Goal: Transaction & Acquisition: Purchase product/service

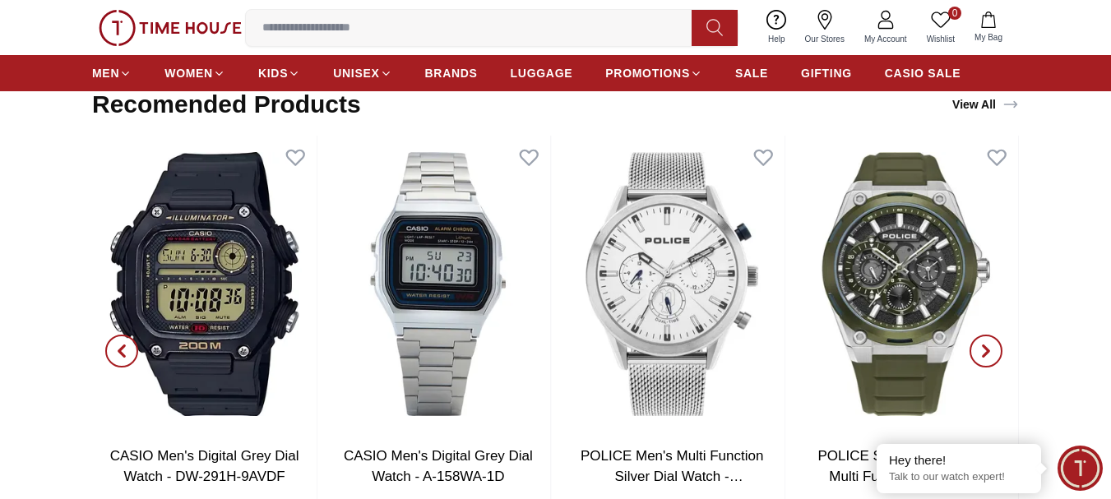
scroll to position [2504, 0]
click at [1000, 339] on button "button" at bounding box center [985, 351] width 59 height 431
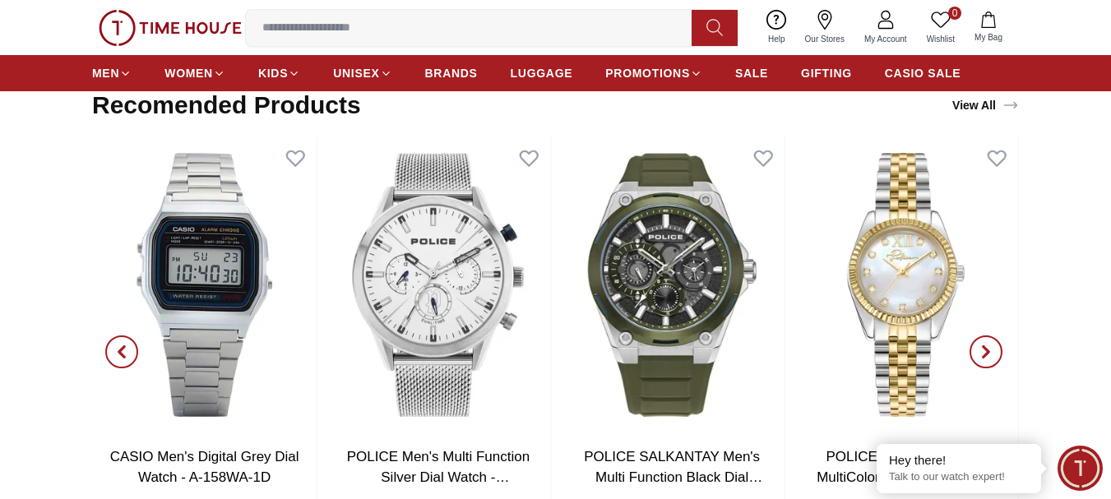
click at [1000, 339] on button "button" at bounding box center [985, 351] width 59 height 431
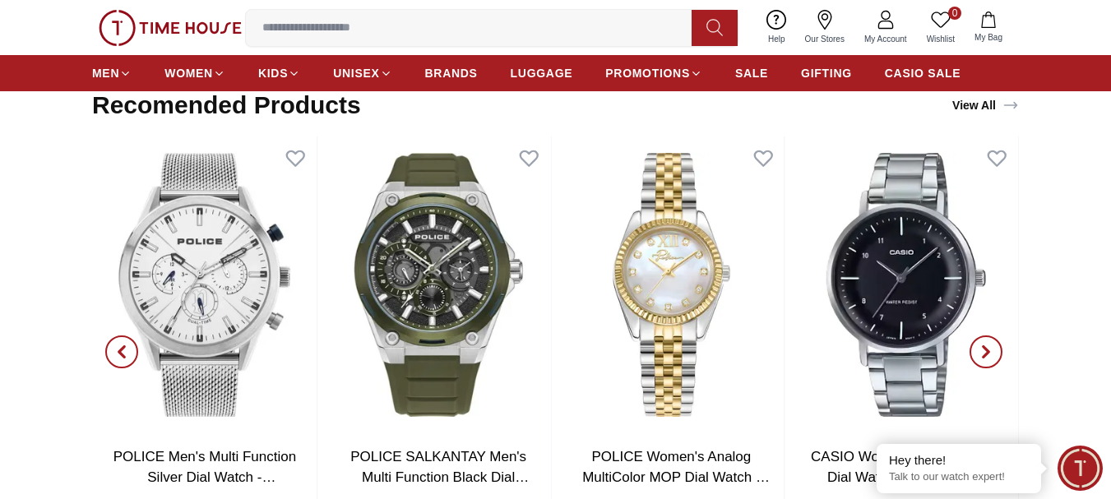
click at [1000, 339] on button "button" at bounding box center [985, 351] width 59 height 431
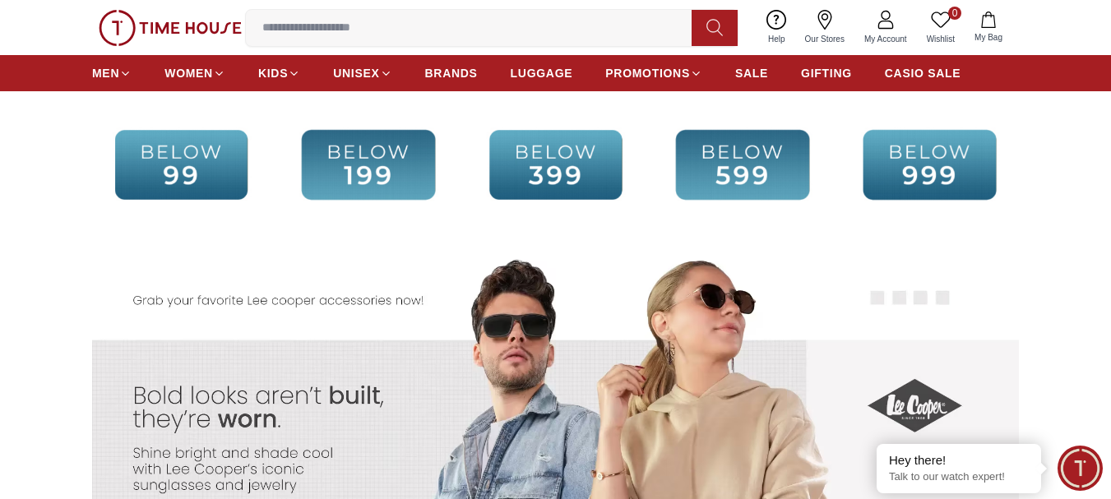
scroll to position [3045, 0]
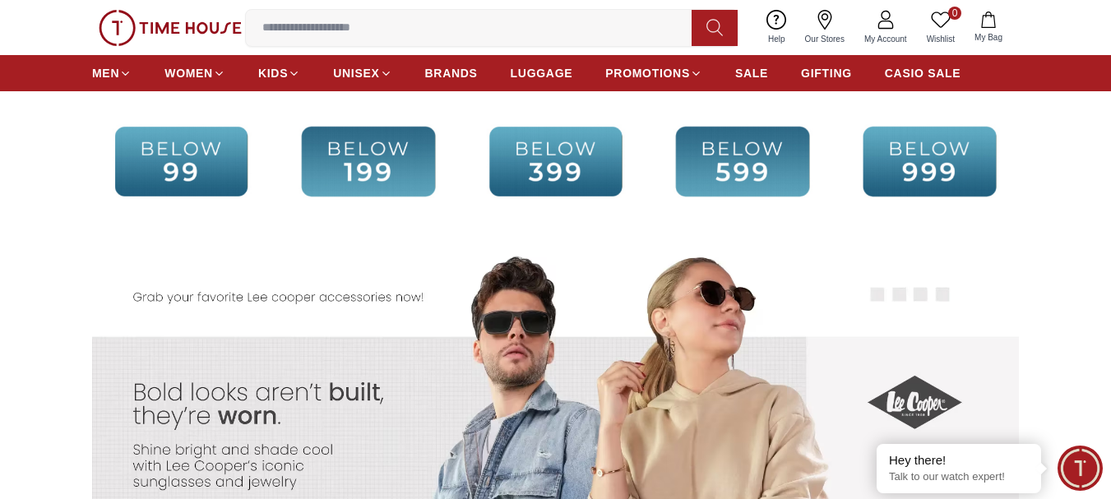
click at [733, 149] on img at bounding box center [742, 161] width 178 height 115
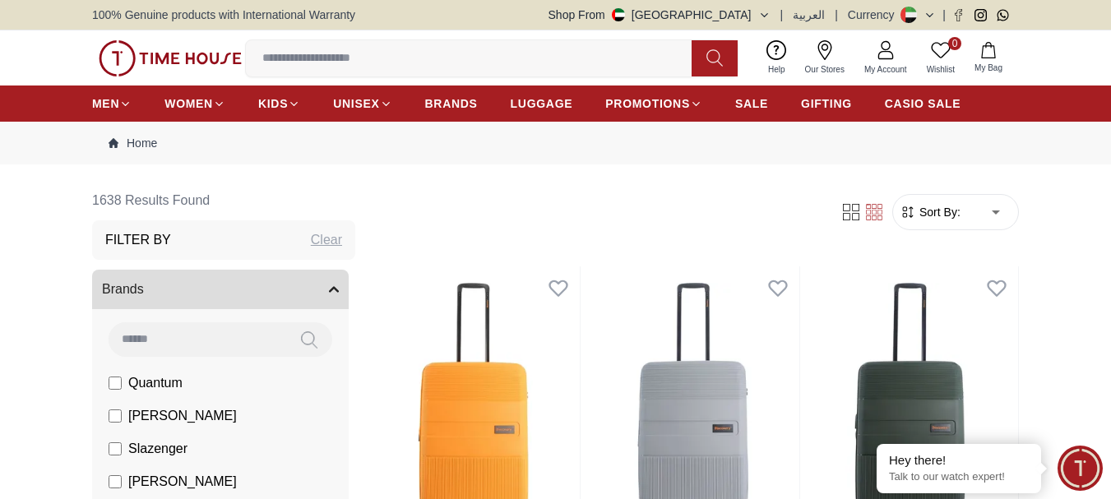
click at [523, 48] on input at bounding box center [475, 58] width 459 height 33
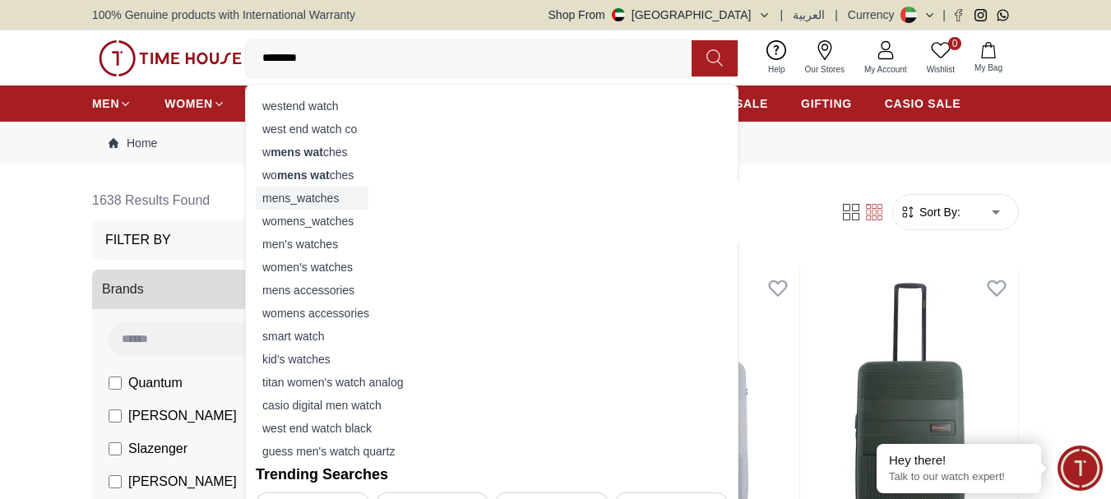
type input "********"
click at [312, 189] on div "mens_watches" at bounding box center [492, 198] width 472 height 23
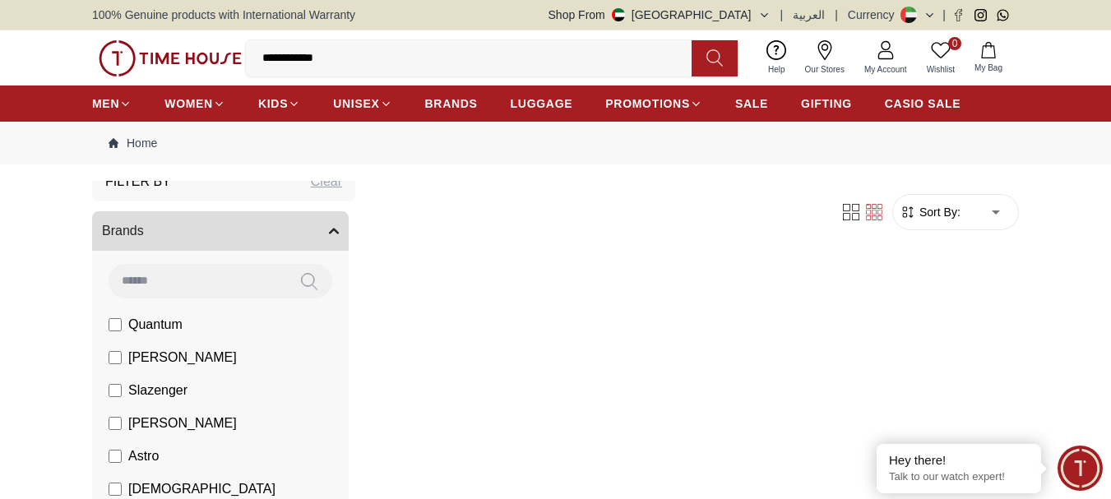
scroll to position [59, 0]
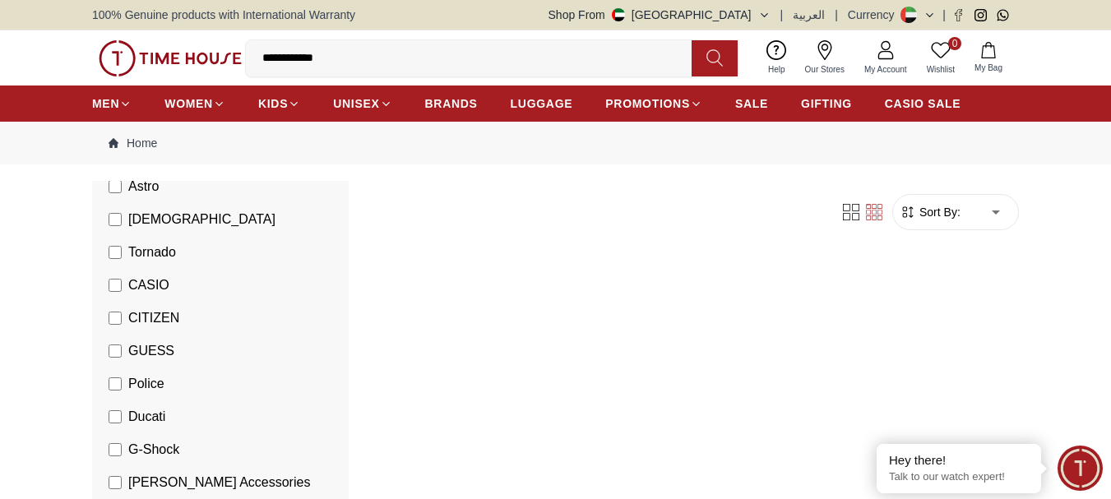
scroll to position [330, 0]
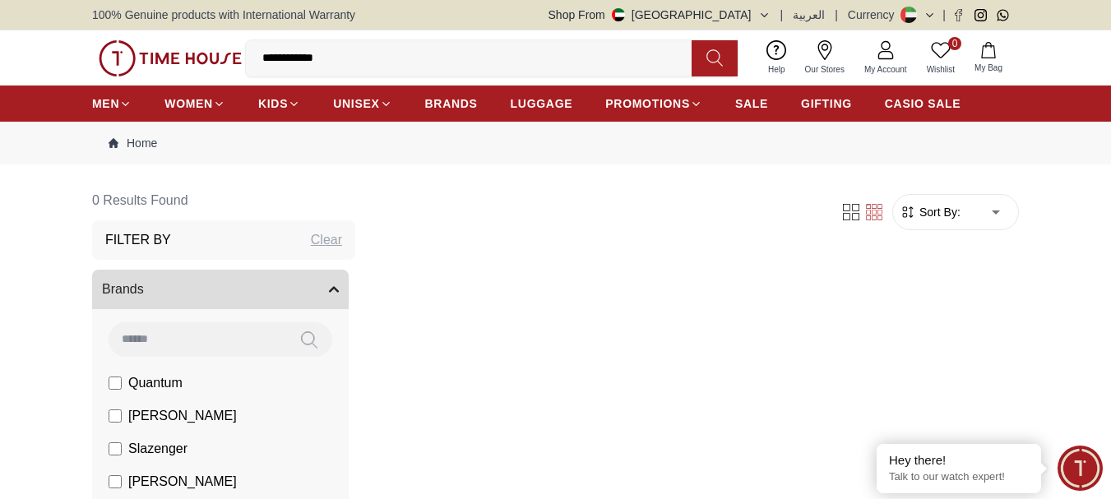
click at [199, 347] on input at bounding box center [198, 338] width 178 height 33
click at [714, 53] on icon at bounding box center [714, 57] width 16 height 19
drag, startPoint x: 344, startPoint y: 63, endPoint x: 244, endPoint y: 49, distance: 100.4
click at [244, 49] on div "**********" at bounding box center [555, 57] width 926 height 55
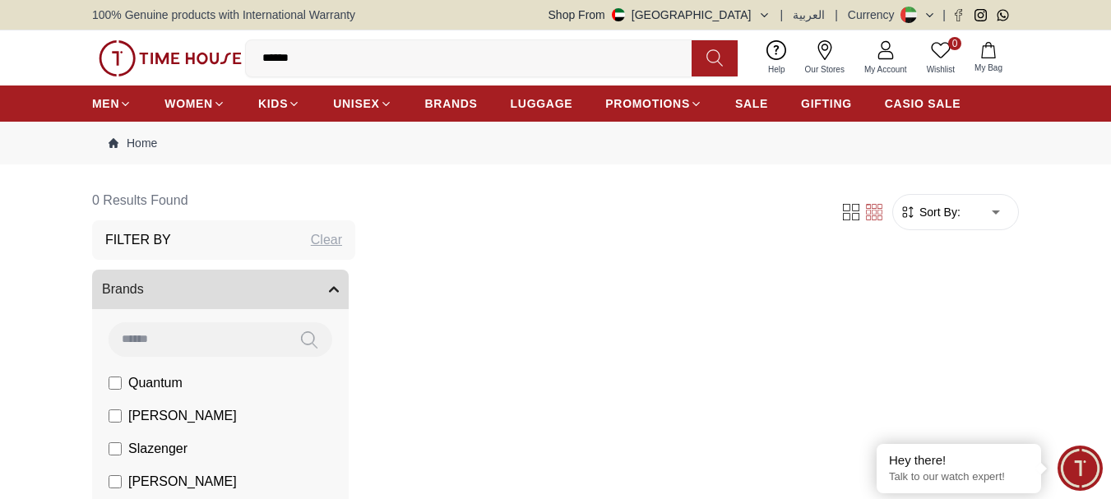
type input "*******"
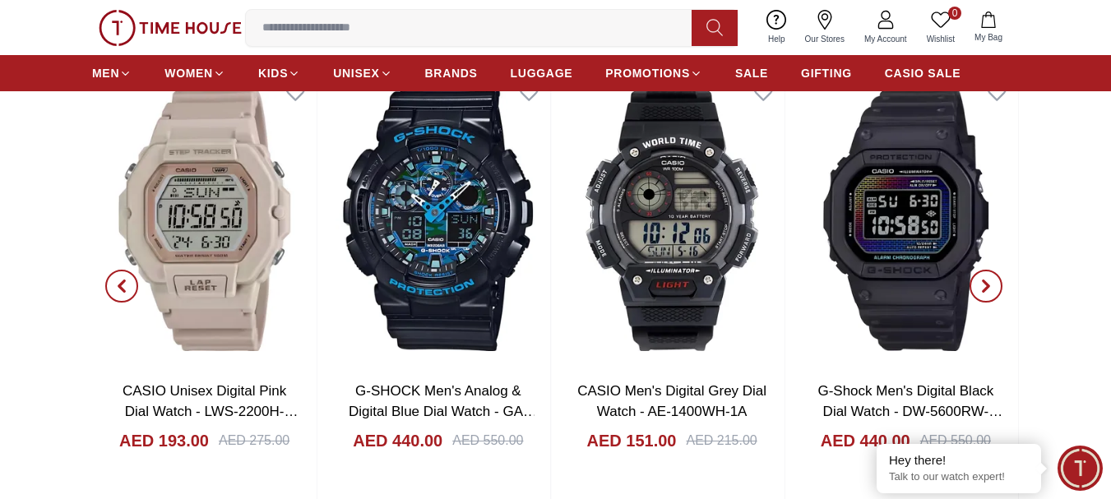
scroll to position [1598, 0]
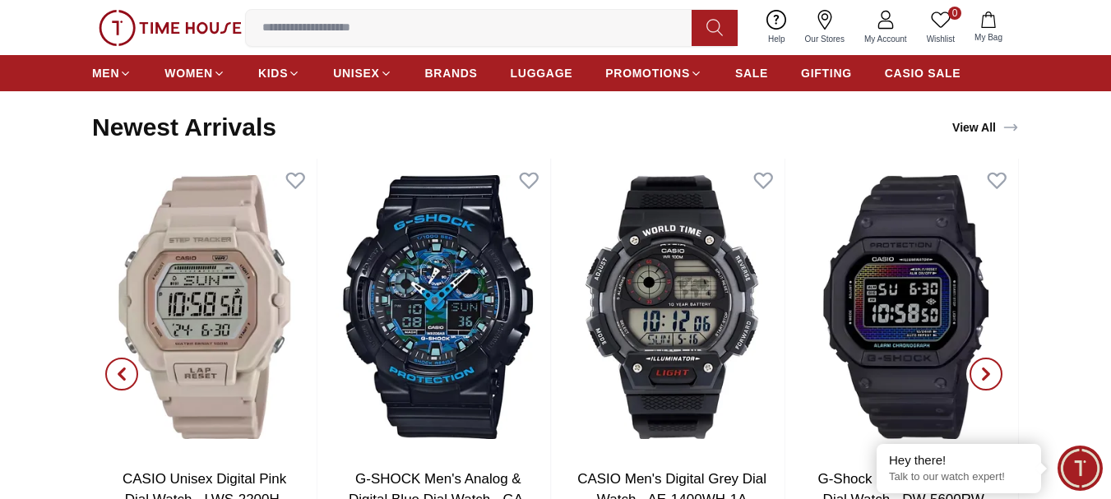
click at [983, 372] on icon "button" at bounding box center [985, 373] width 13 height 13
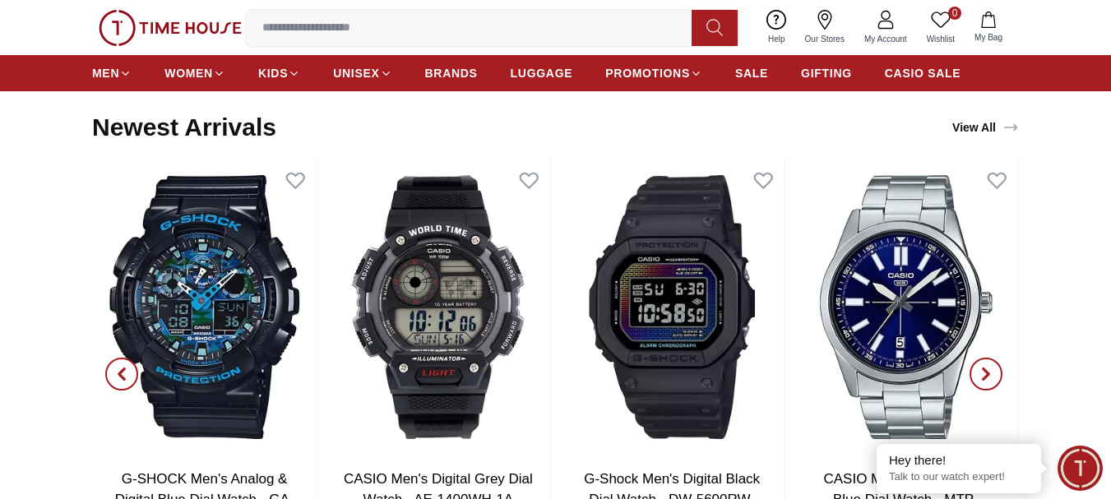
click at [983, 372] on icon "button" at bounding box center [985, 373] width 13 height 13
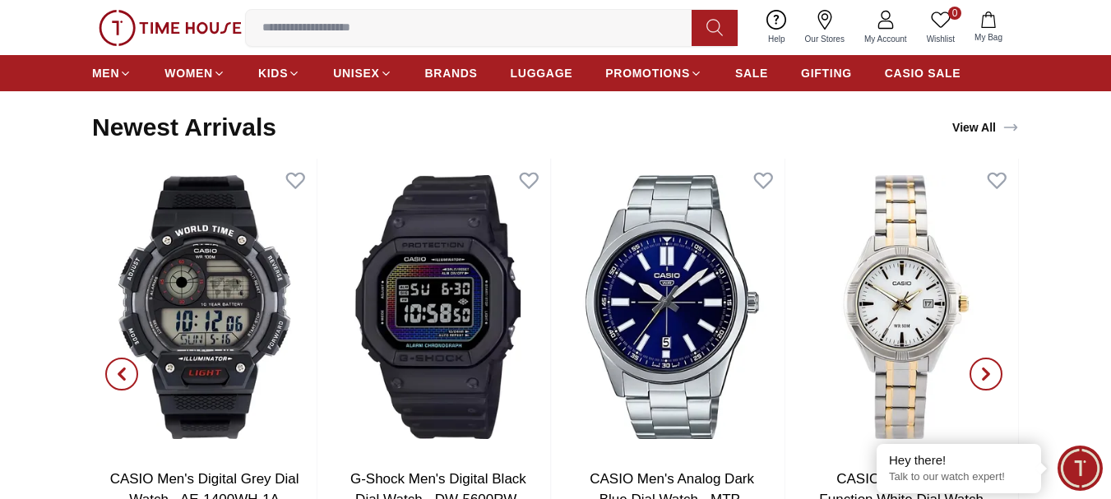
click at [983, 372] on icon "button" at bounding box center [985, 373] width 13 height 13
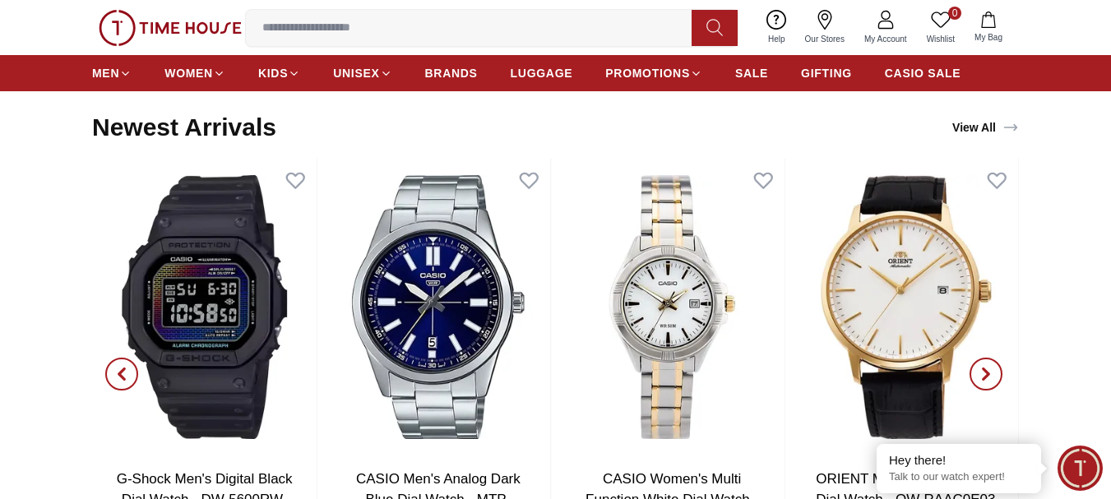
click at [983, 372] on icon "button" at bounding box center [985, 373] width 13 height 13
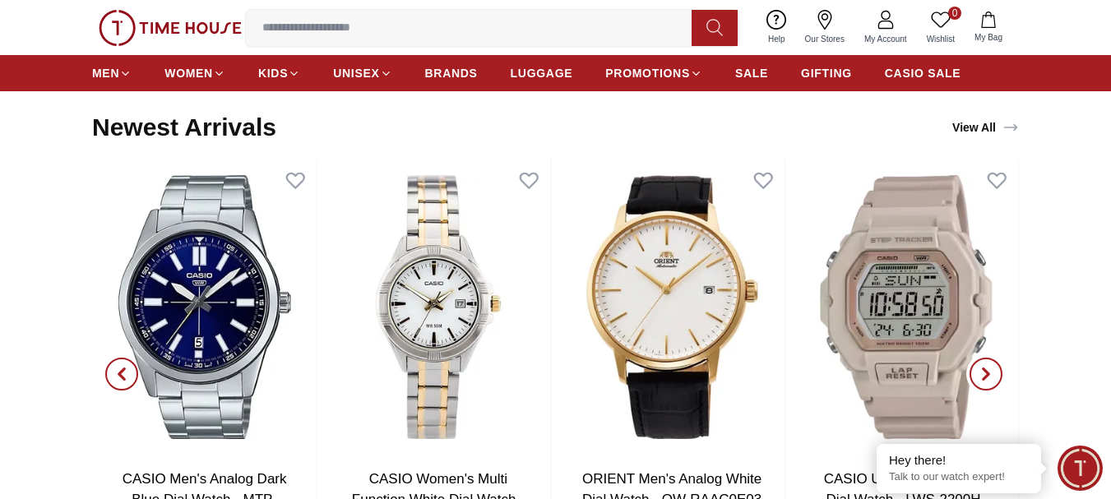
click at [983, 372] on icon "button" at bounding box center [985, 373] width 13 height 13
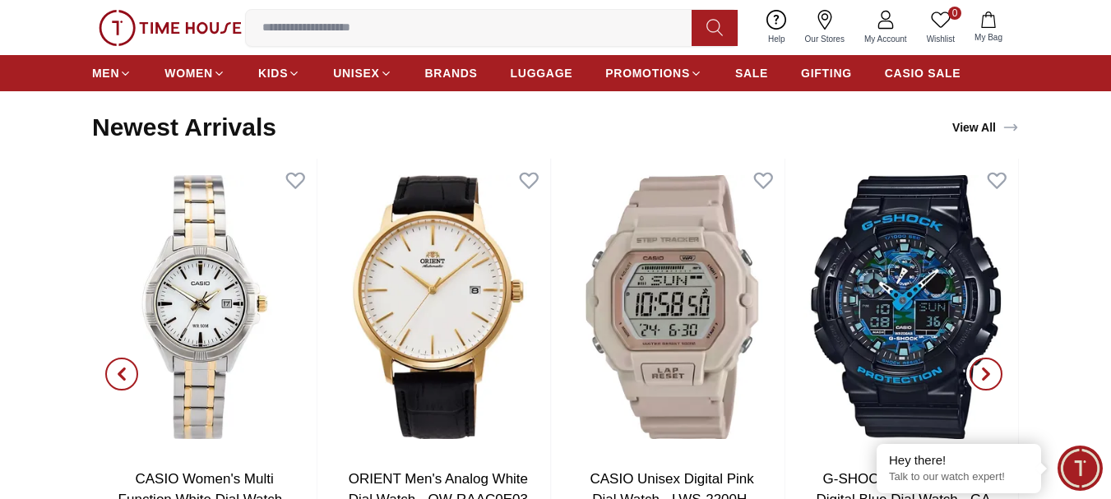
click at [983, 372] on icon "button" at bounding box center [985, 373] width 13 height 13
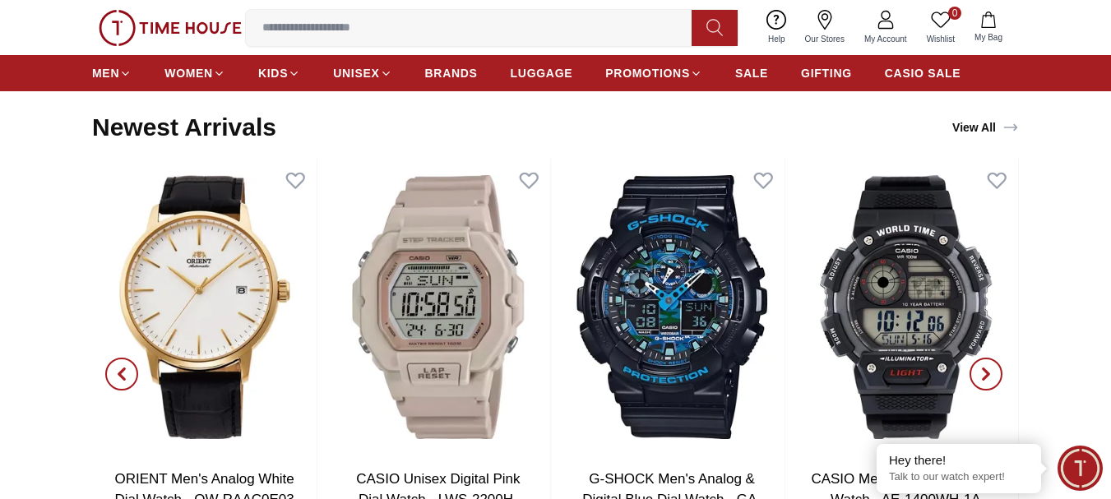
click at [983, 372] on icon "button" at bounding box center [985, 373] width 13 height 13
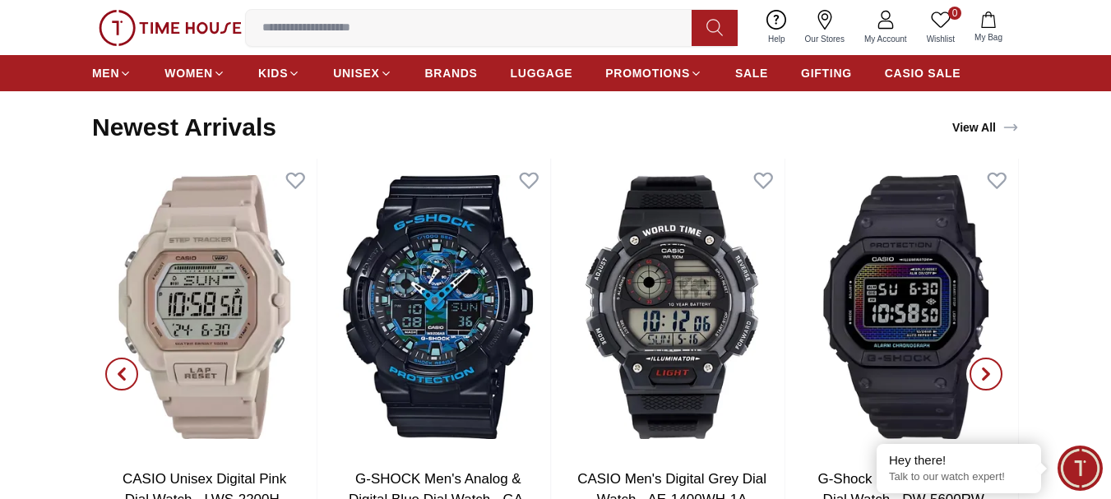
click at [983, 372] on icon "button" at bounding box center [985, 373] width 13 height 13
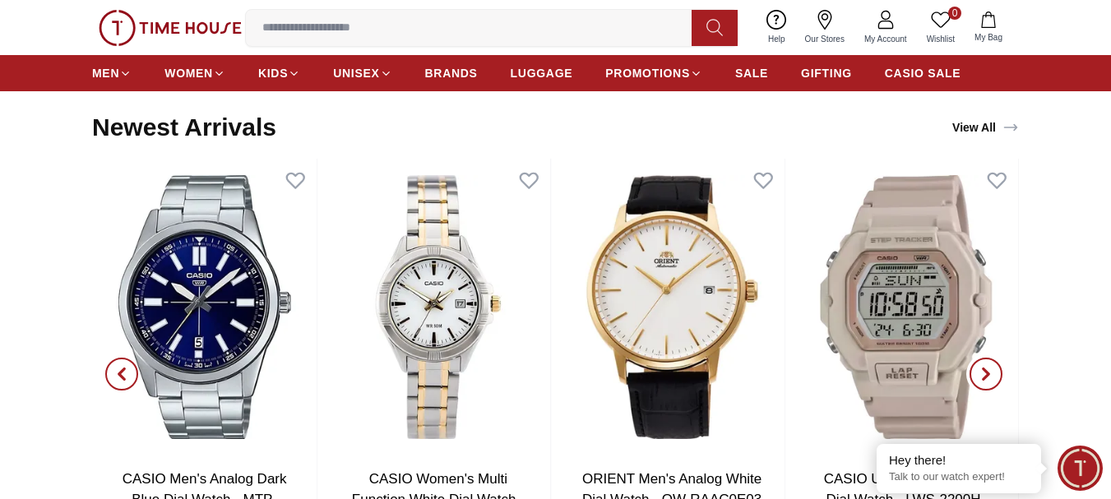
click at [983, 372] on icon "button" at bounding box center [985, 373] width 13 height 13
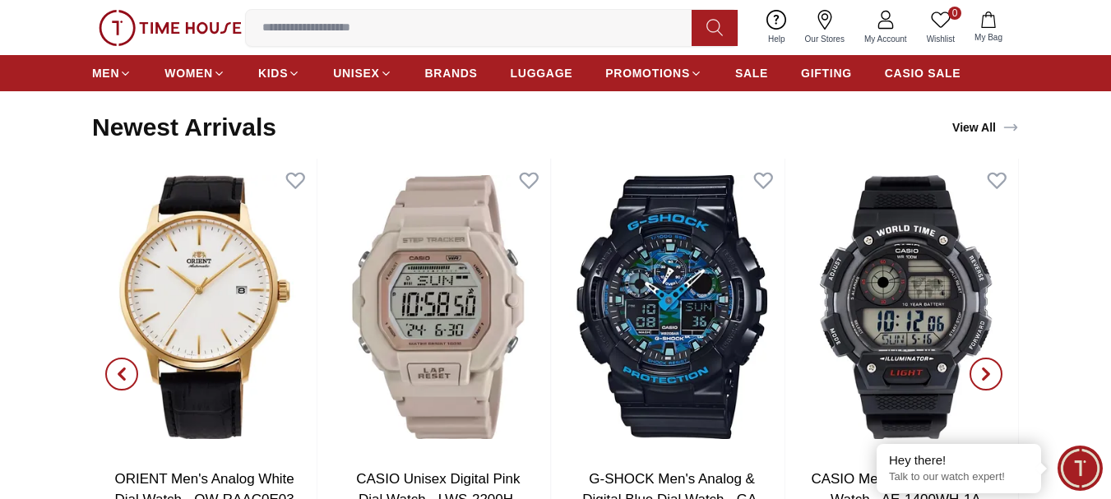
click at [983, 372] on icon "button" at bounding box center [985, 373] width 13 height 13
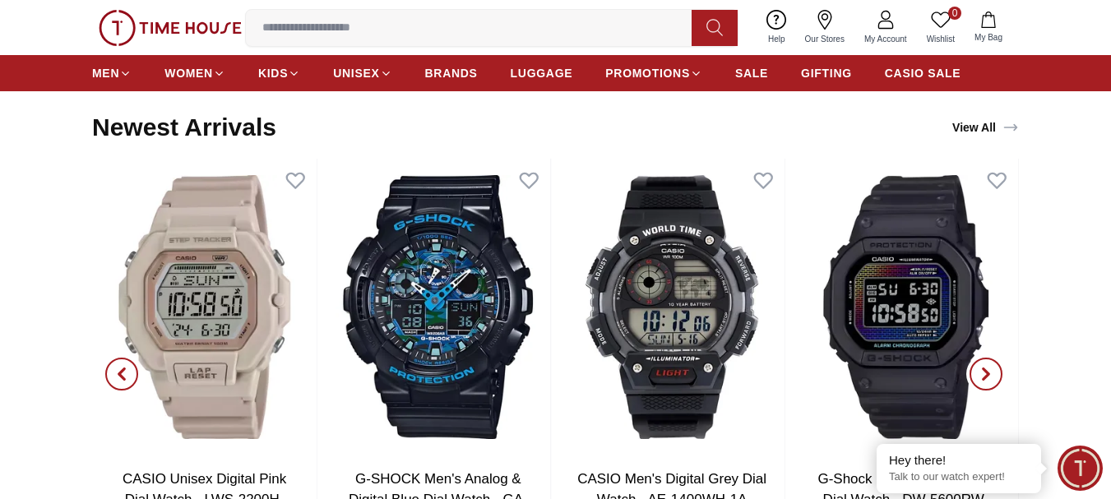
click at [983, 372] on icon "button" at bounding box center [985, 373] width 13 height 13
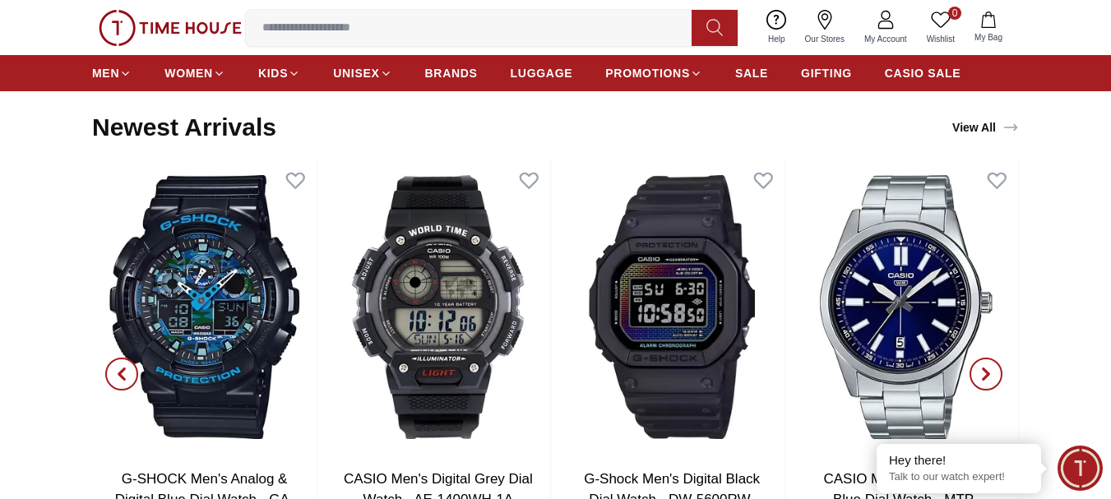
click at [983, 372] on icon "button" at bounding box center [985, 373] width 13 height 13
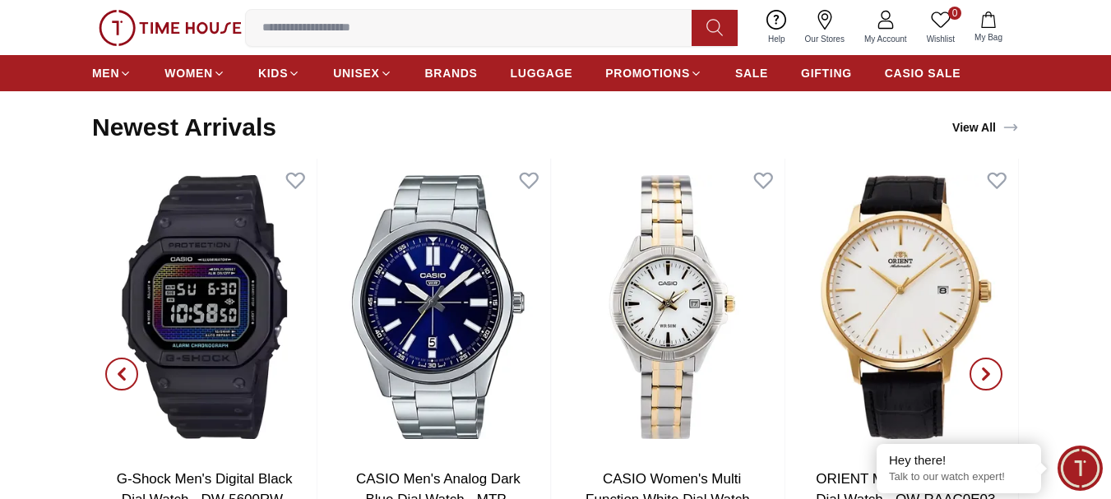
click at [983, 372] on icon "button" at bounding box center [985, 373] width 13 height 13
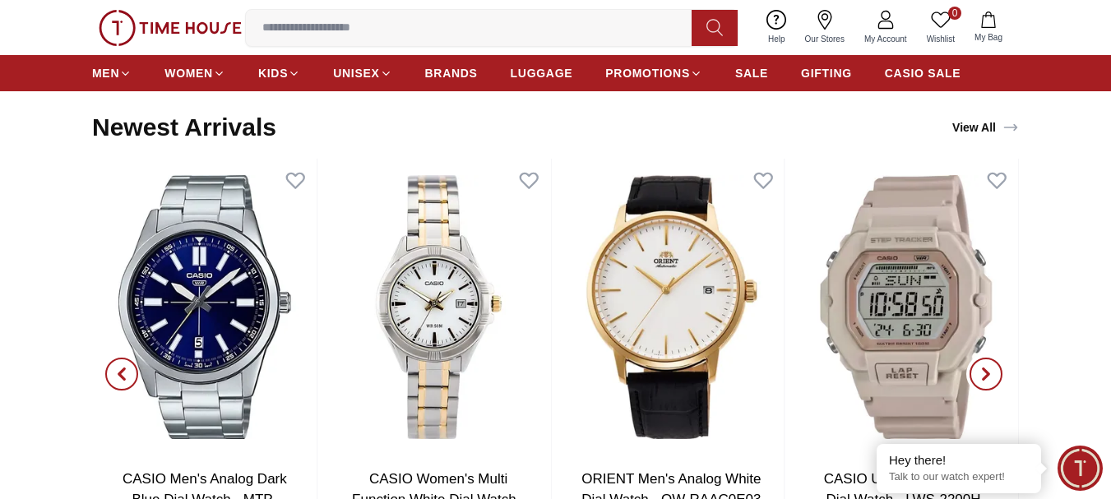
click at [983, 372] on icon "button" at bounding box center [985, 373] width 13 height 13
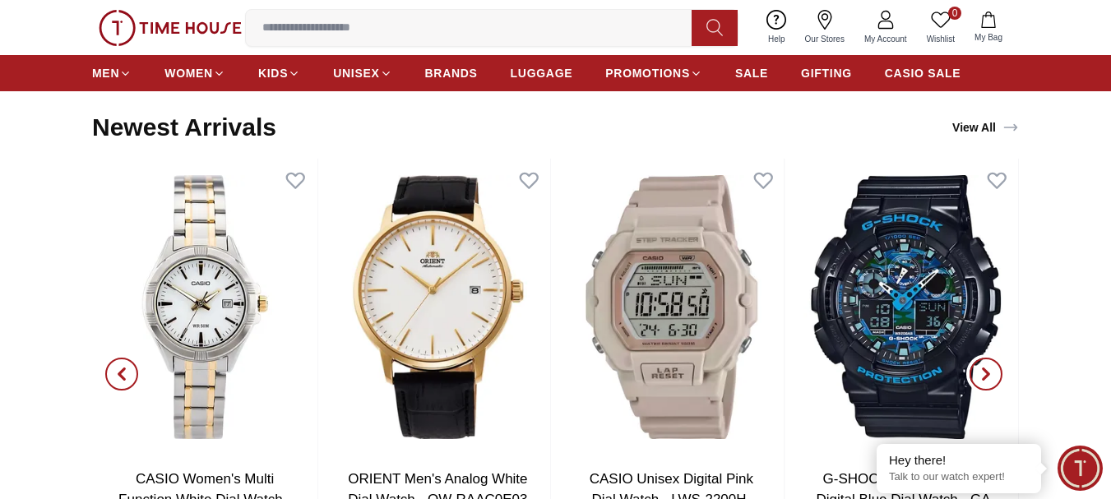
click at [983, 372] on icon "button" at bounding box center [985, 373] width 13 height 13
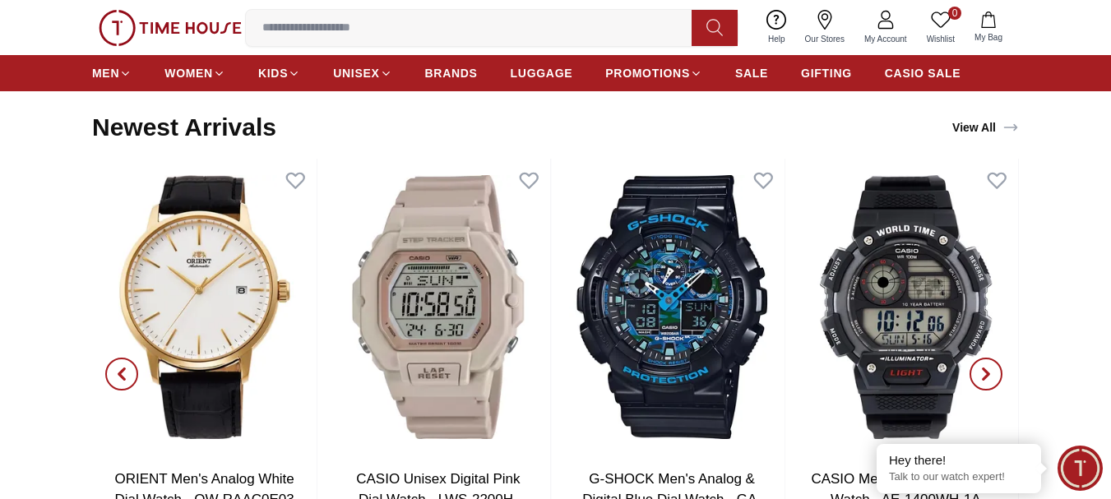
click at [983, 372] on icon "button" at bounding box center [985, 373] width 13 height 13
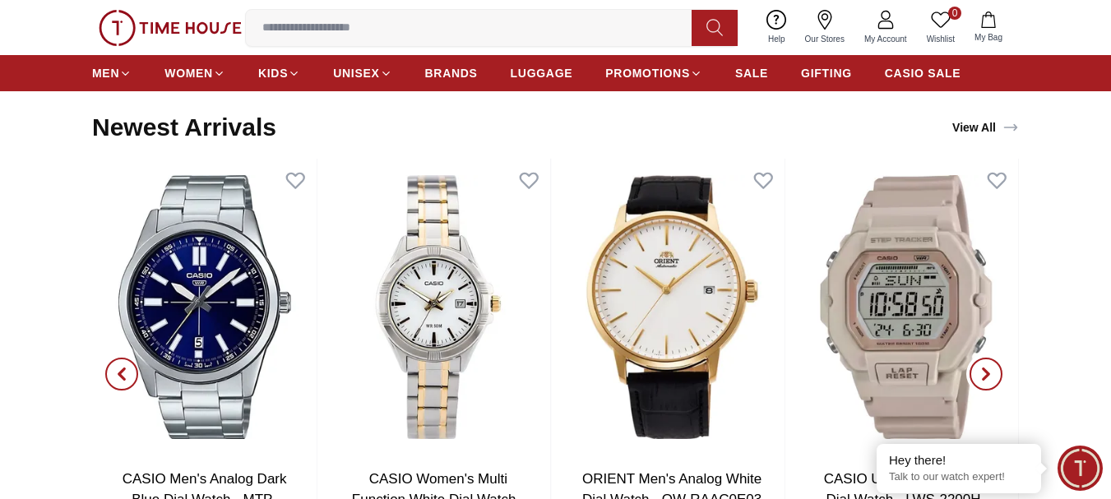
click at [983, 372] on icon "button" at bounding box center [985, 373] width 13 height 13
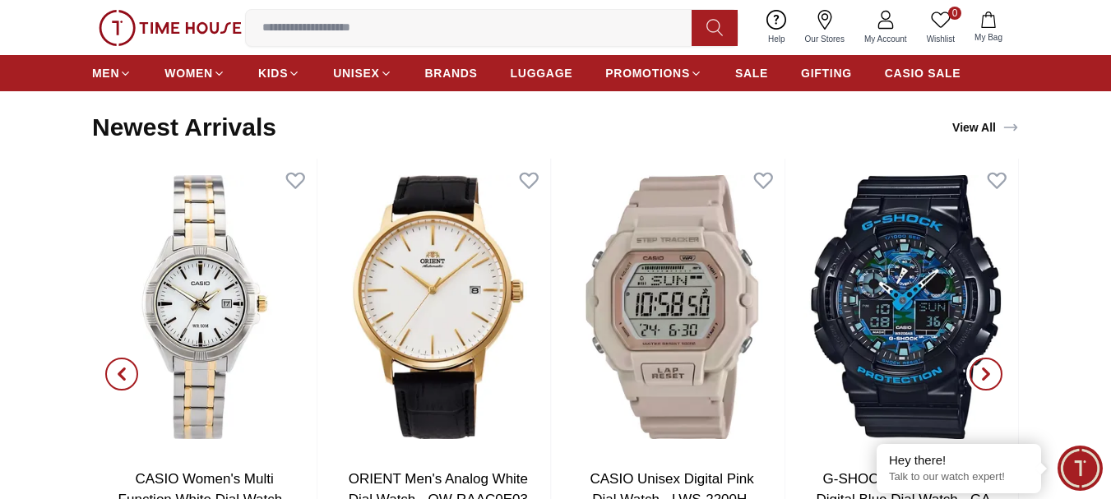
click at [983, 372] on icon "button" at bounding box center [985, 373] width 13 height 13
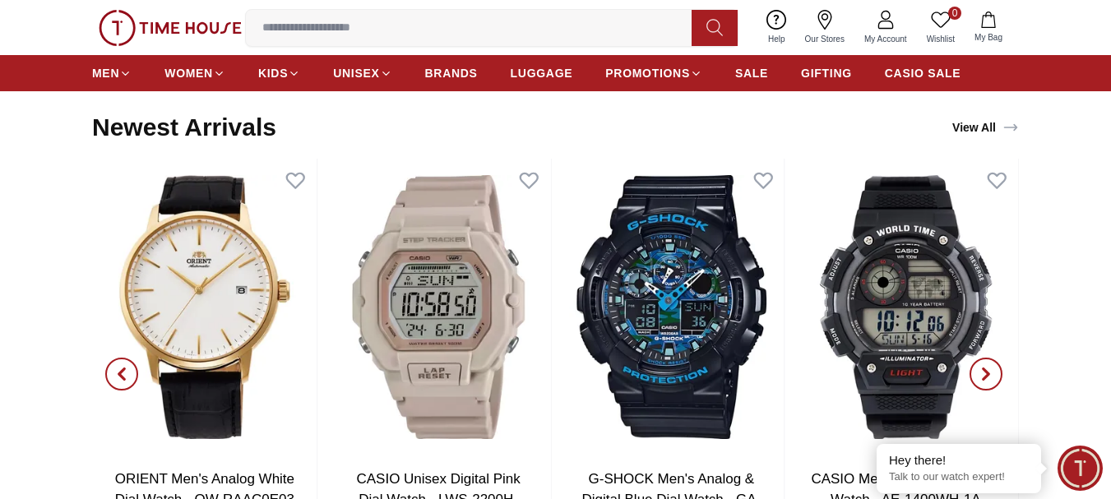
click at [983, 372] on icon "button" at bounding box center [985, 373] width 13 height 13
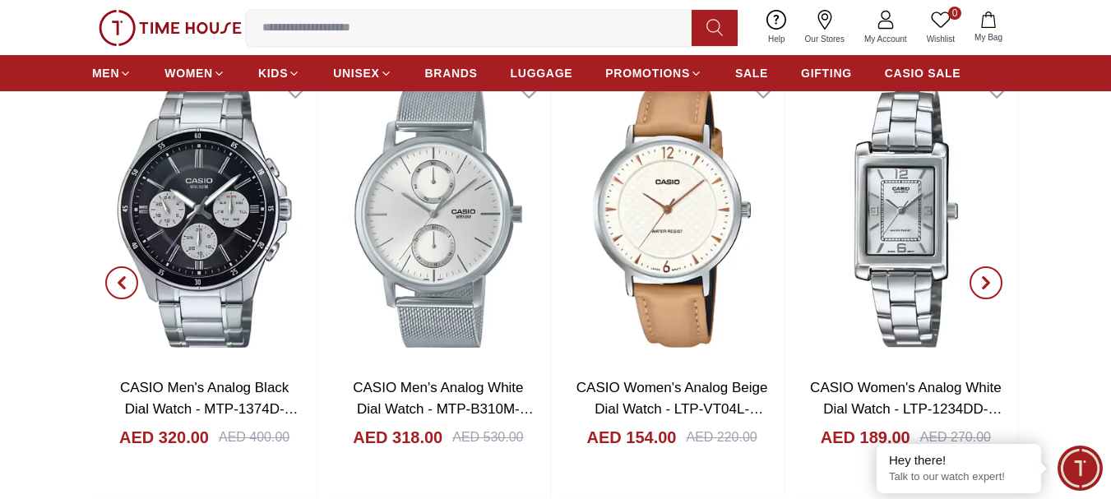
scroll to position [2560, 0]
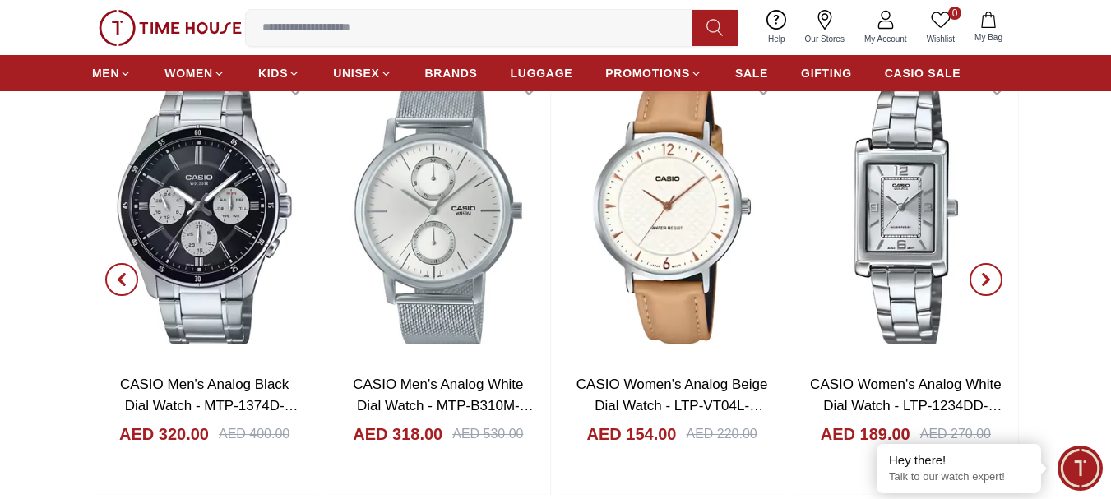
click at [990, 281] on icon "button" at bounding box center [985, 279] width 13 height 13
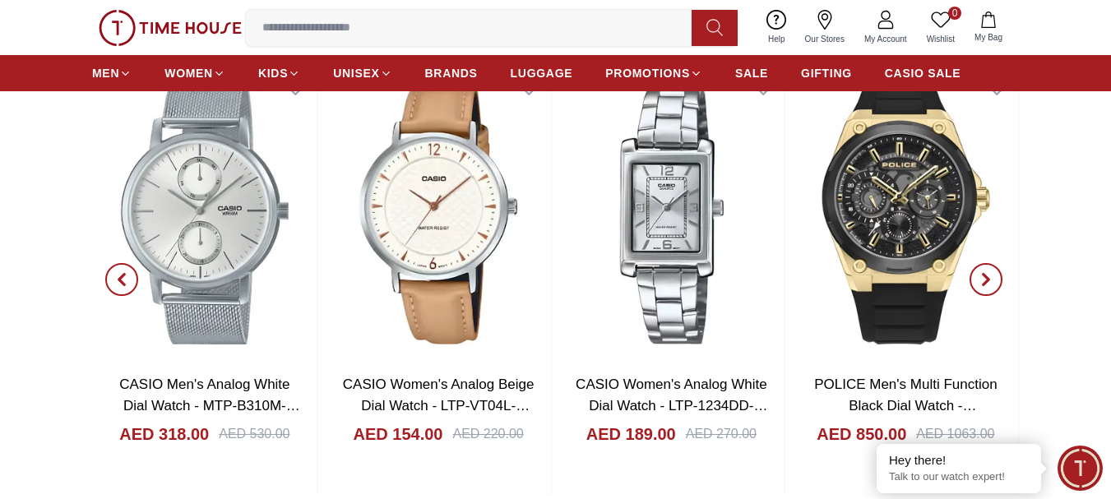
click at [990, 281] on icon "button" at bounding box center [985, 279] width 13 height 13
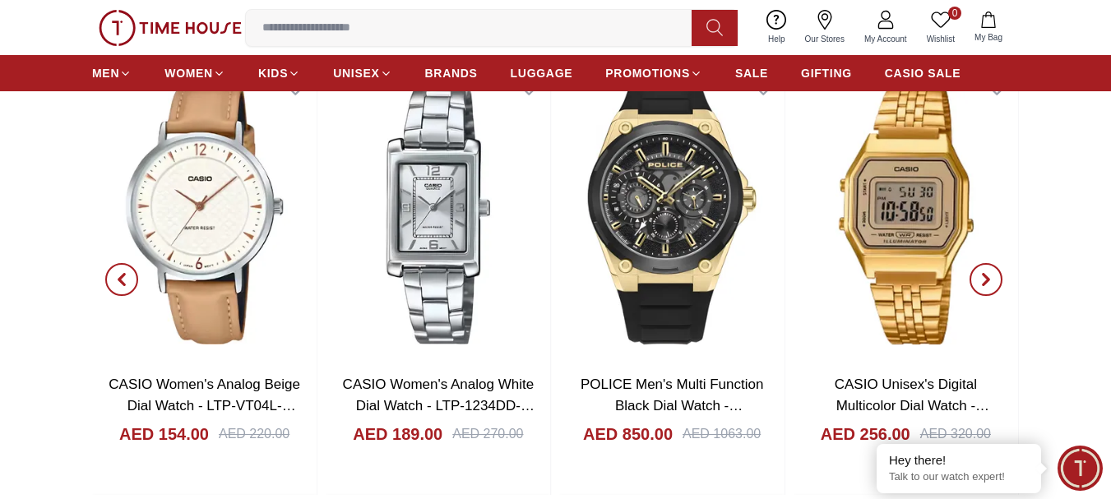
click at [990, 281] on icon "button" at bounding box center [985, 279] width 13 height 13
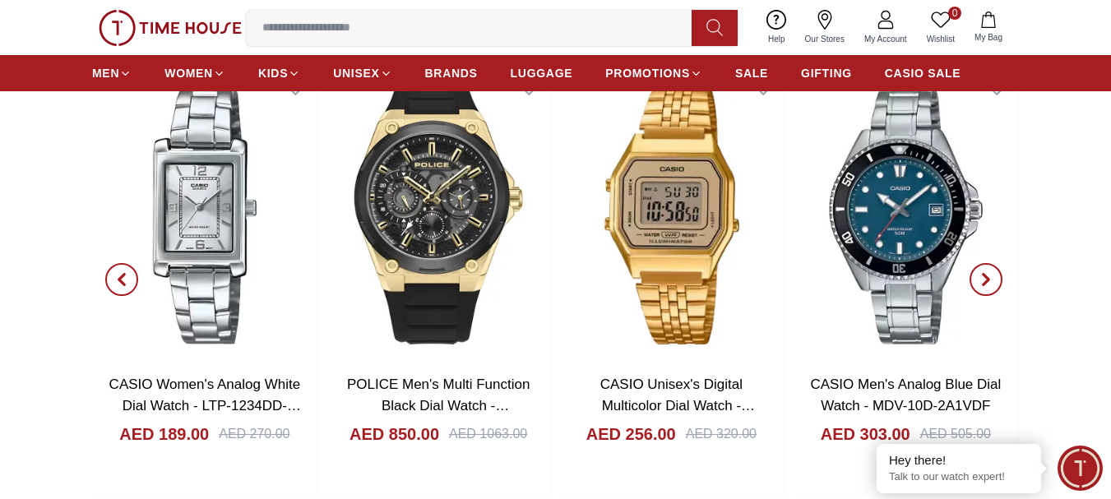
click at [990, 281] on icon "button" at bounding box center [985, 279] width 13 height 13
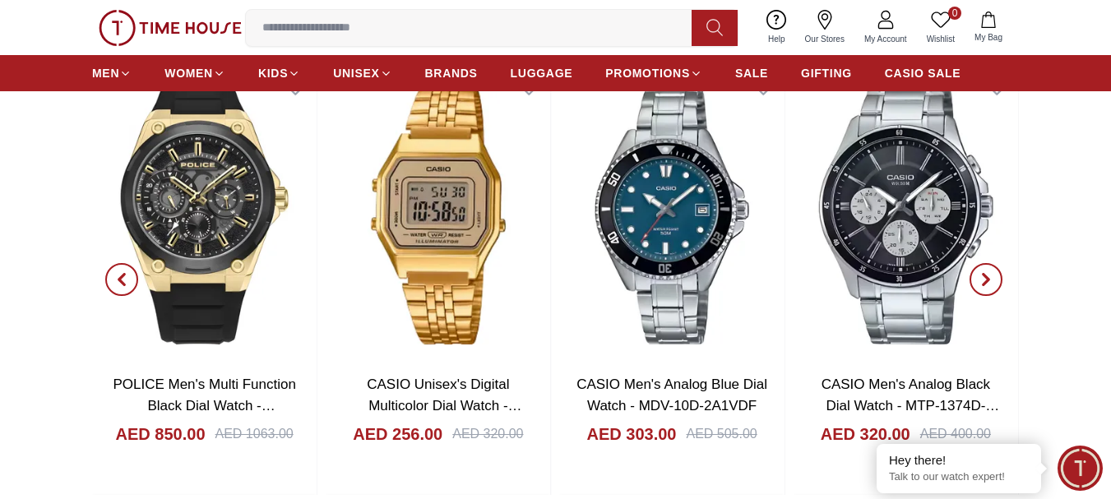
click at [990, 281] on icon "button" at bounding box center [985, 279] width 13 height 13
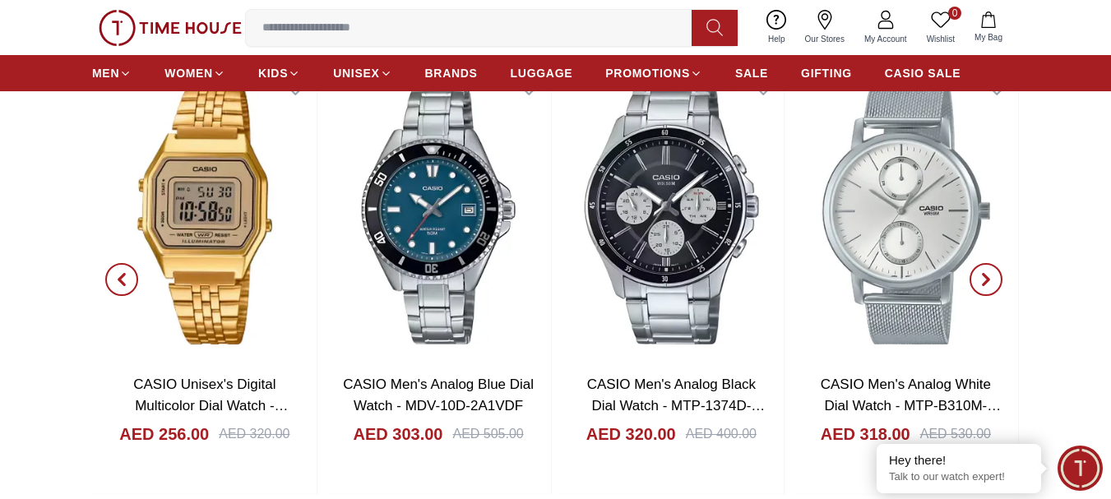
click at [990, 281] on icon "button" at bounding box center [985, 279] width 13 height 13
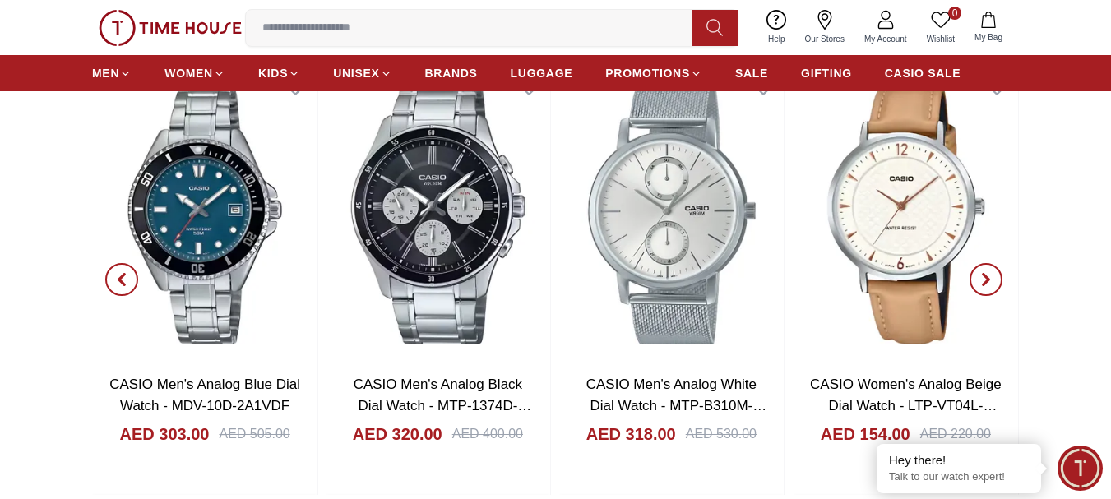
click at [990, 281] on icon "button" at bounding box center [985, 279] width 13 height 13
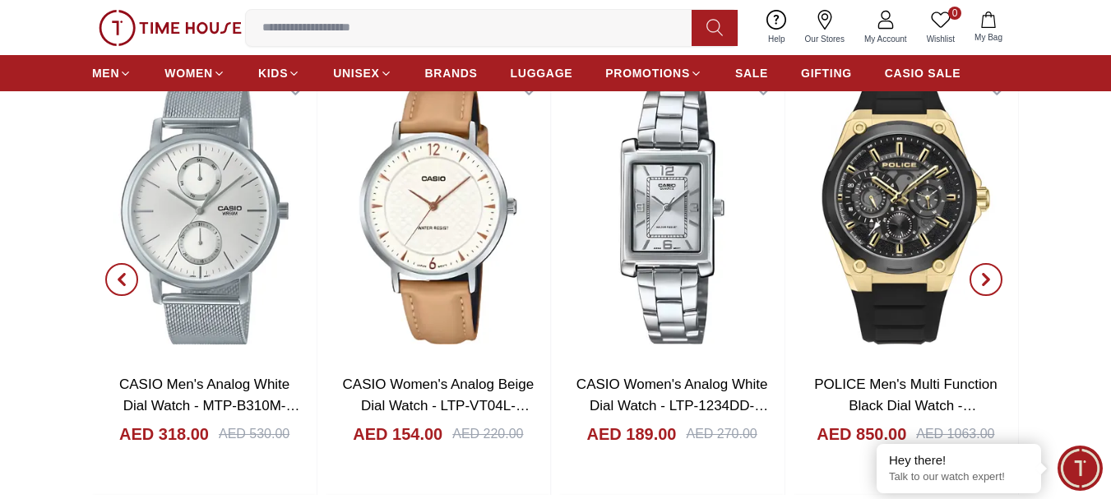
click at [990, 281] on icon "button" at bounding box center [985, 279] width 13 height 13
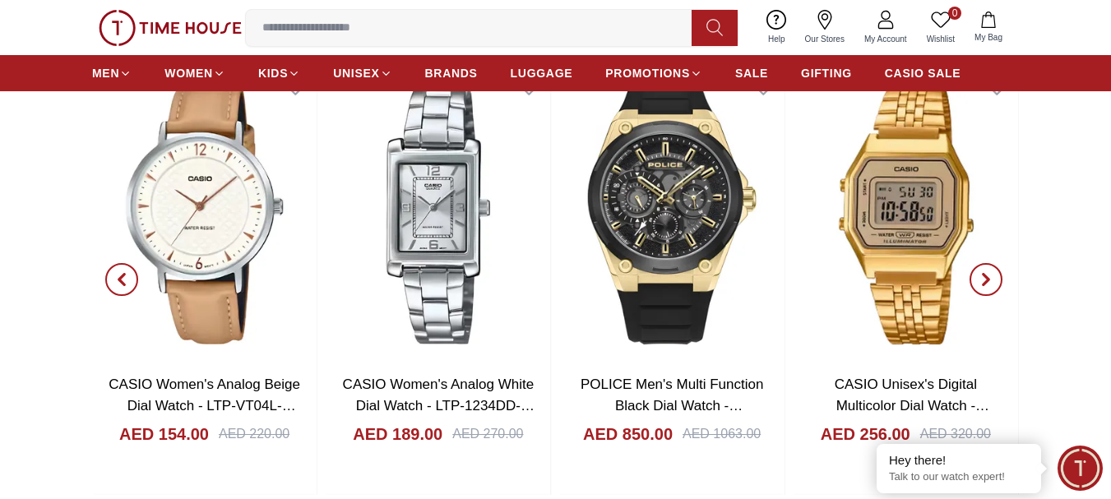
click at [990, 281] on icon "button" at bounding box center [985, 279] width 13 height 13
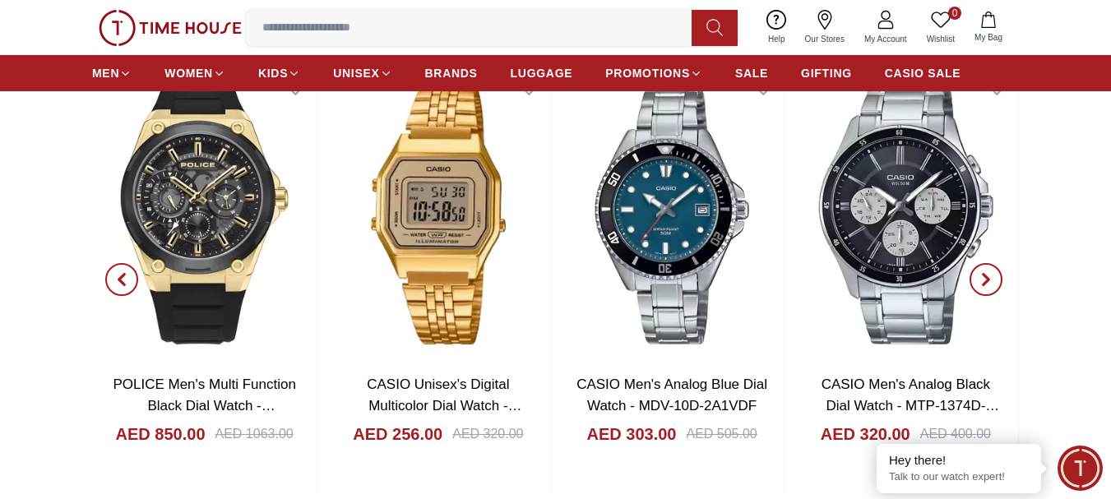
click at [990, 281] on icon "button" at bounding box center [985, 279] width 13 height 13
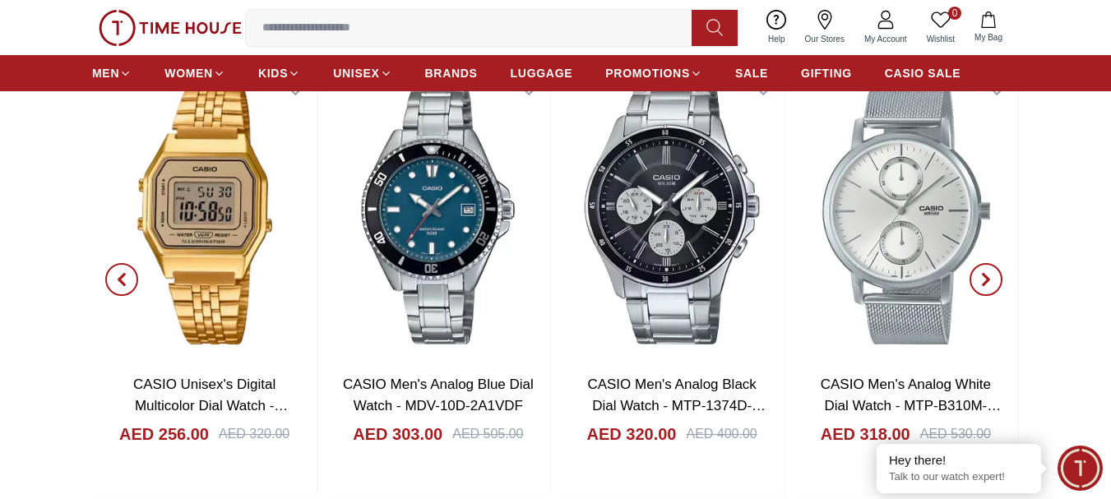
click at [990, 281] on icon "button" at bounding box center [985, 279] width 13 height 13
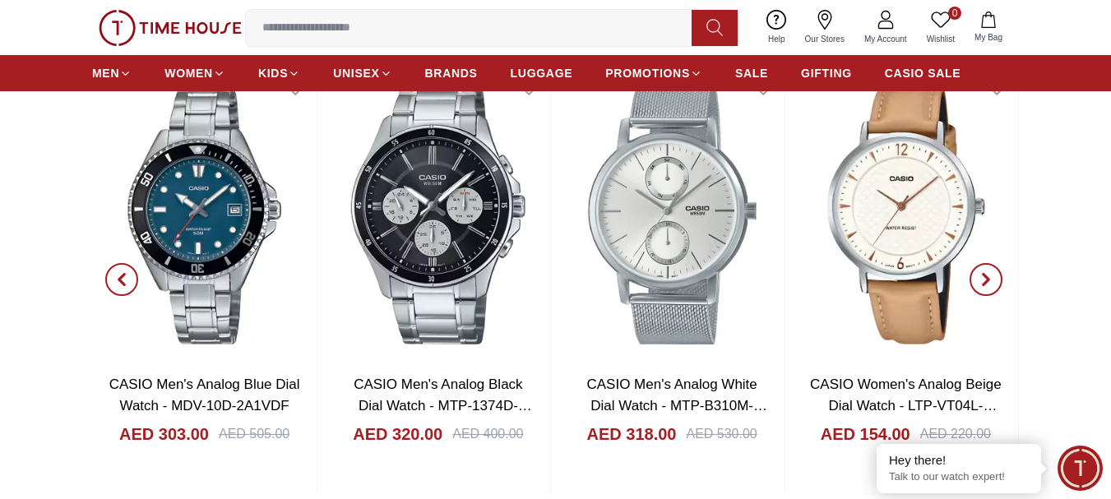
click at [990, 281] on icon "button" at bounding box center [985, 279] width 13 height 13
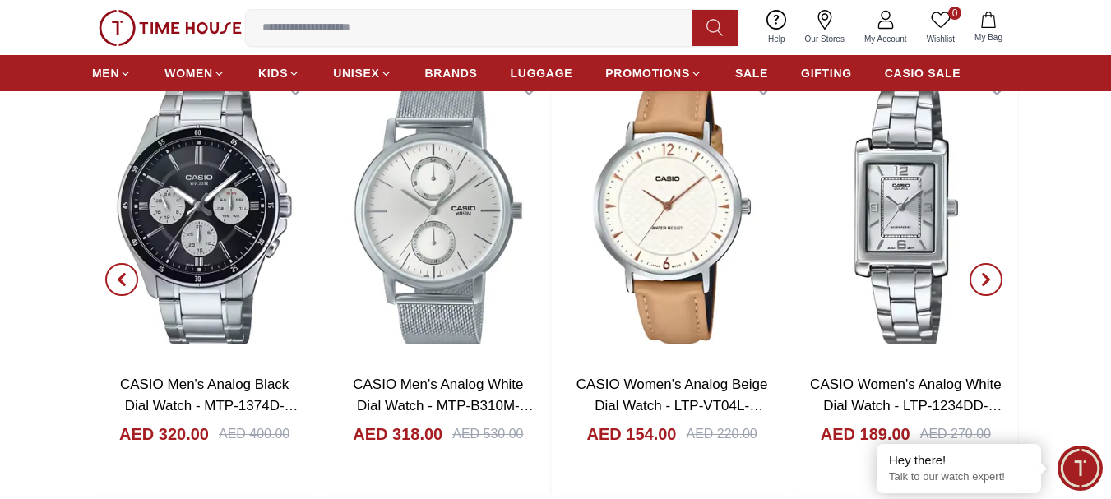
click at [990, 281] on icon "button" at bounding box center [985, 279] width 13 height 13
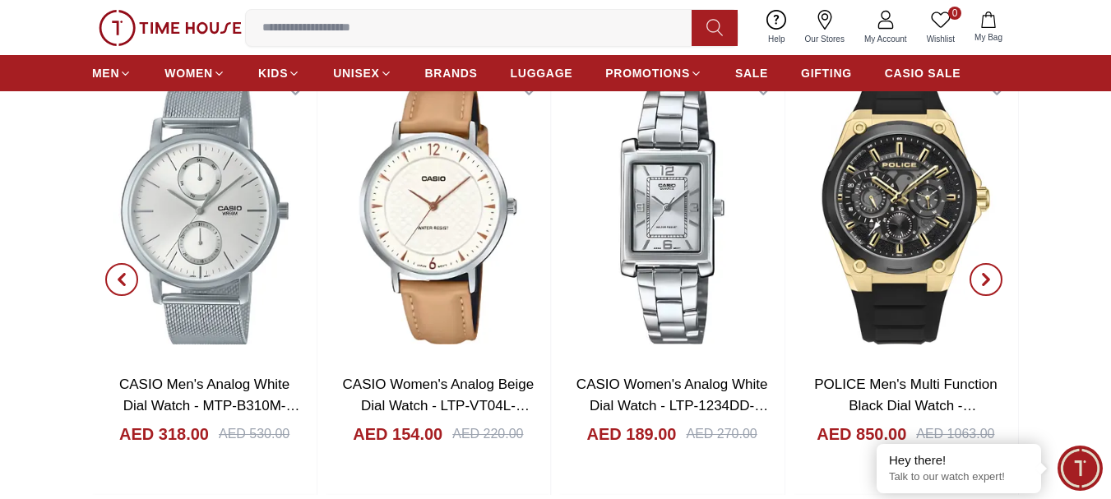
click at [990, 281] on icon "button" at bounding box center [985, 279] width 13 height 13
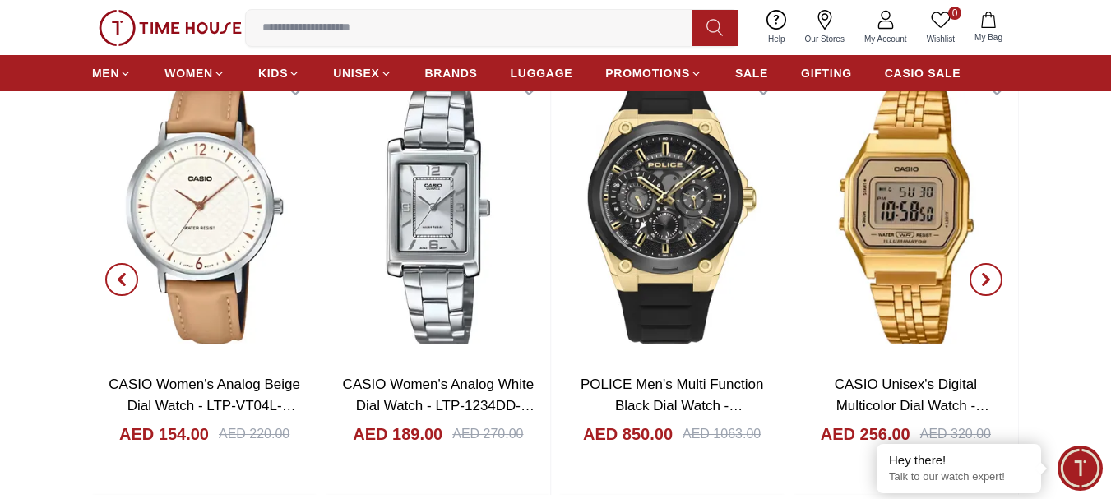
click at [990, 281] on icon "button" at bounding box center [985, 279] width 13 height 13
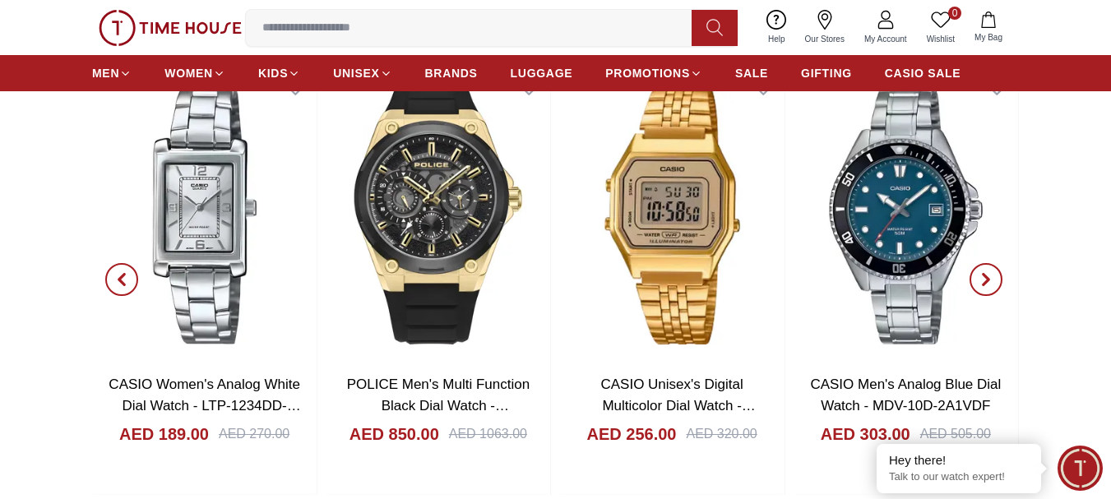
click at [990, 281] on icon "button" at bounding box center [985, 279] width 13 height 13
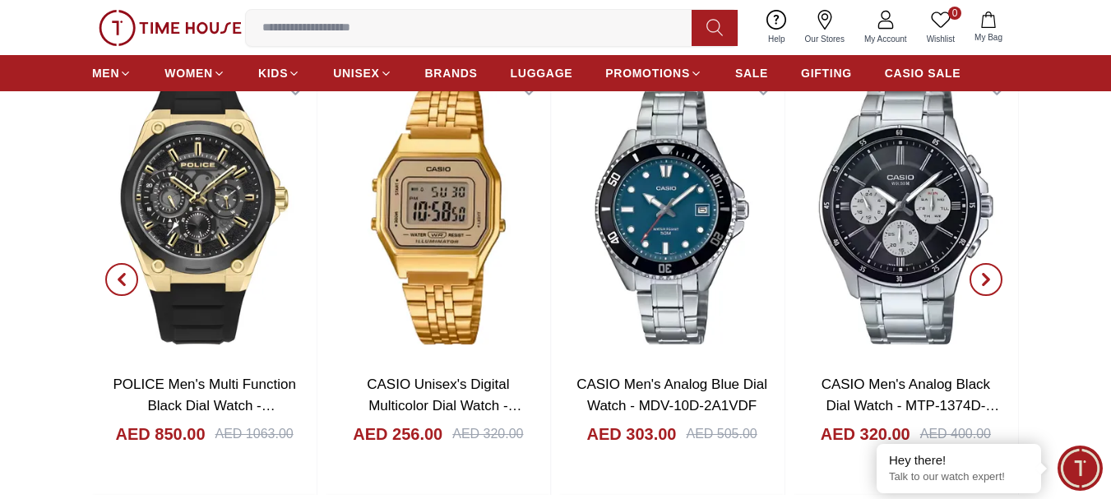
click at [990, 281] on icon "button" at bounding box center [985, 279] width 13 height 13
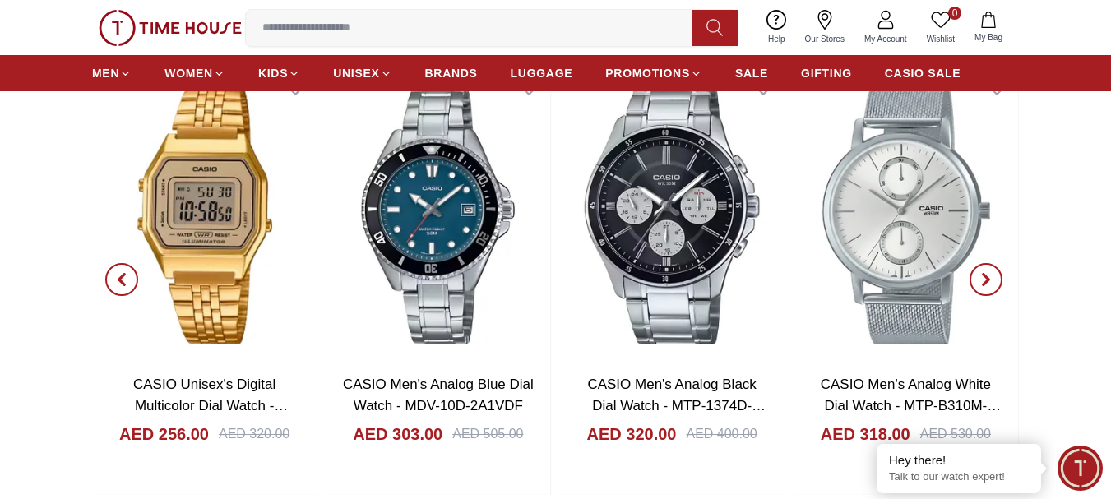
click at [990, 281] on icon "button" at bounding box center [985, 279] width 13 height 13
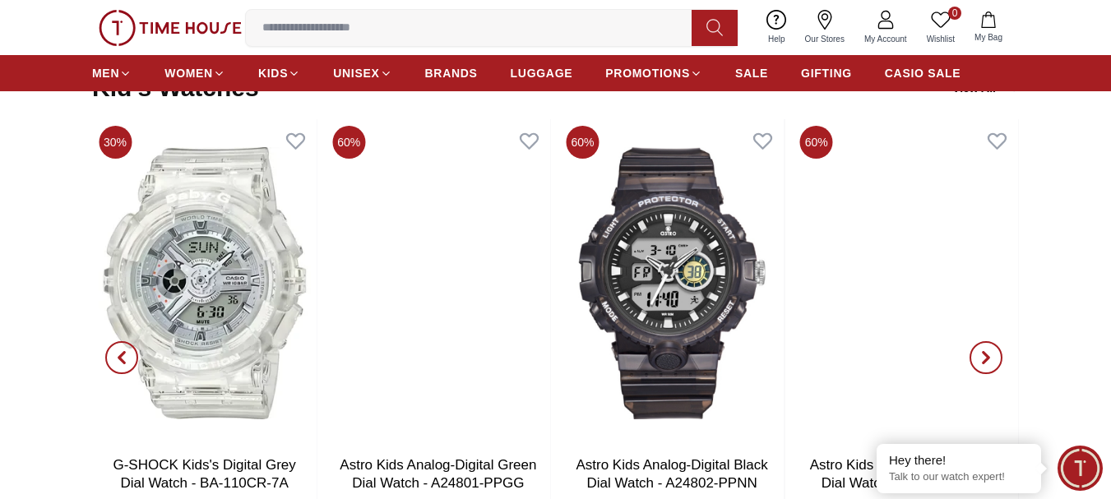
scroll to position [3550, 0]
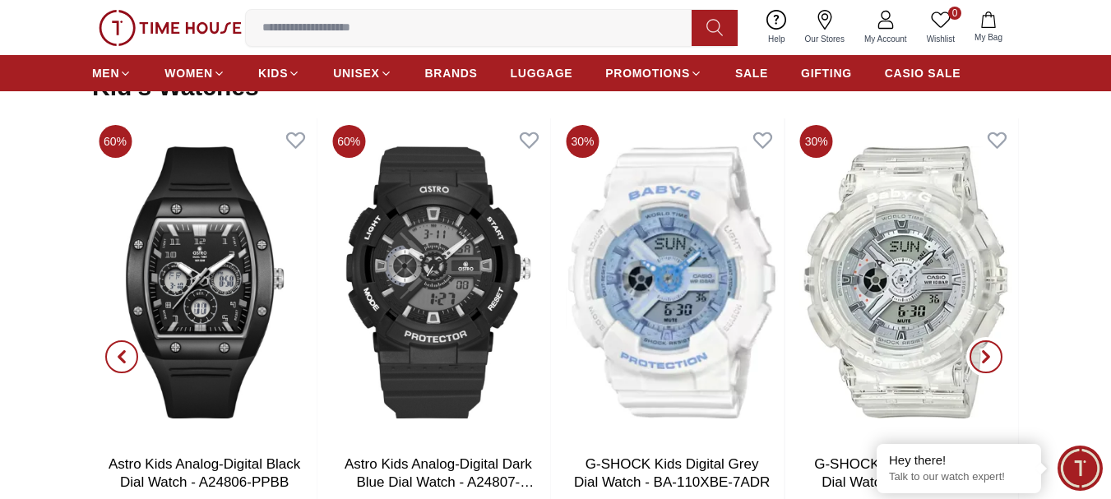
click at [983, 361] on icon "button" at bounding box center [985, 356] width 5 height 11
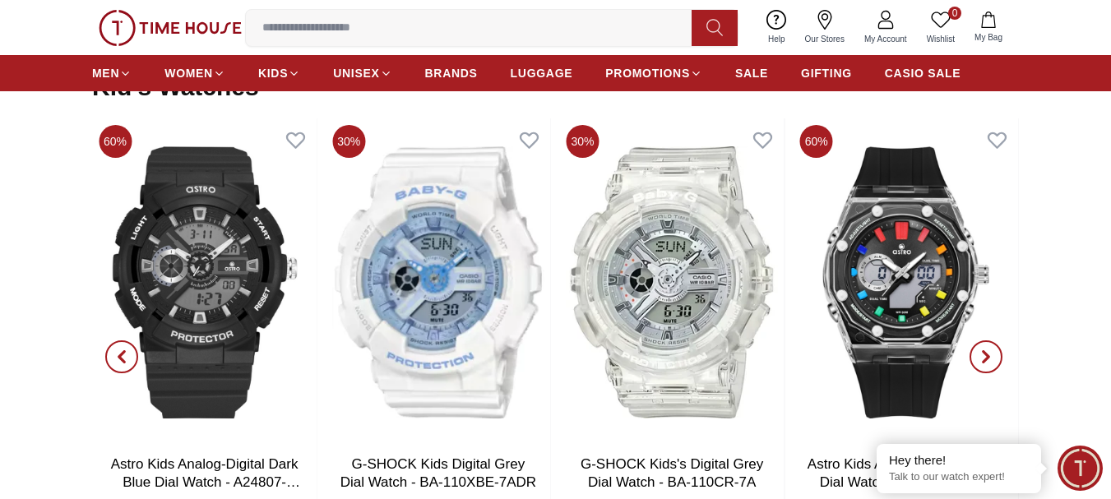
click at [983, 361] on icon "button" at bounding box center [985, 356] width 5 height 11
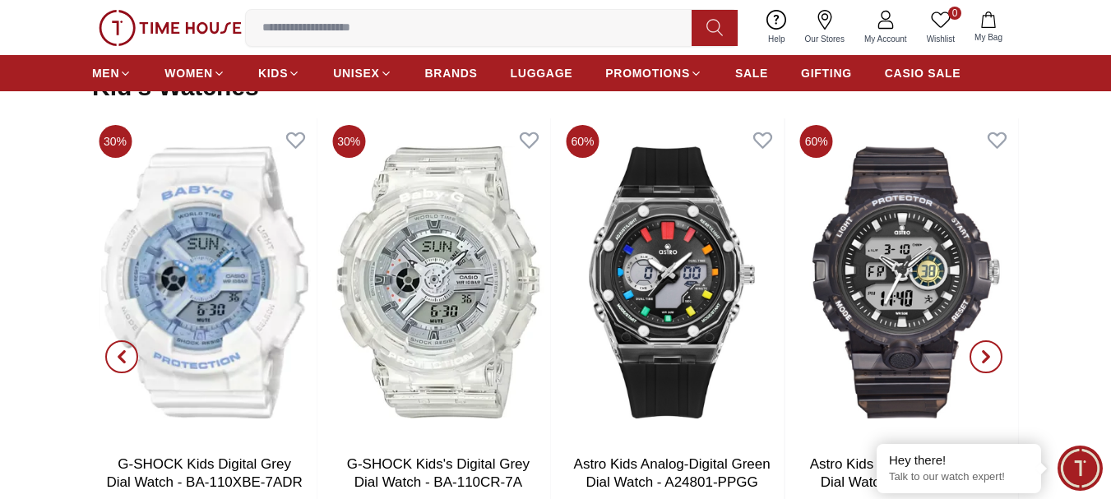
click at [983, 361] on icon "button" at bounding box center [985, 356] width 5 height 11
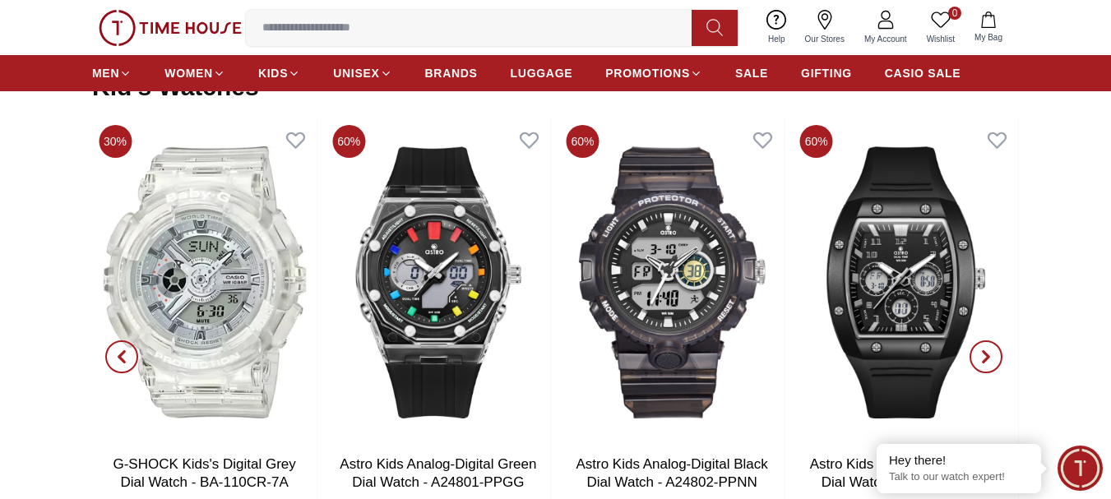
click at [983, 361] on icon "button" at bounding box center [985, 356] width 5 height 11
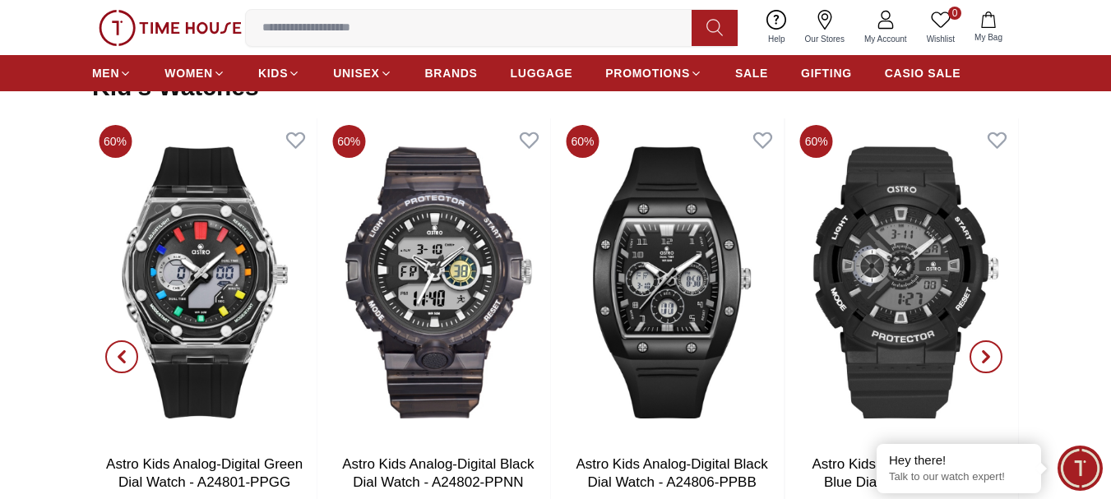
click at [983, 361] on icon "button" at bounding box center [985, 356] width 5 height 11
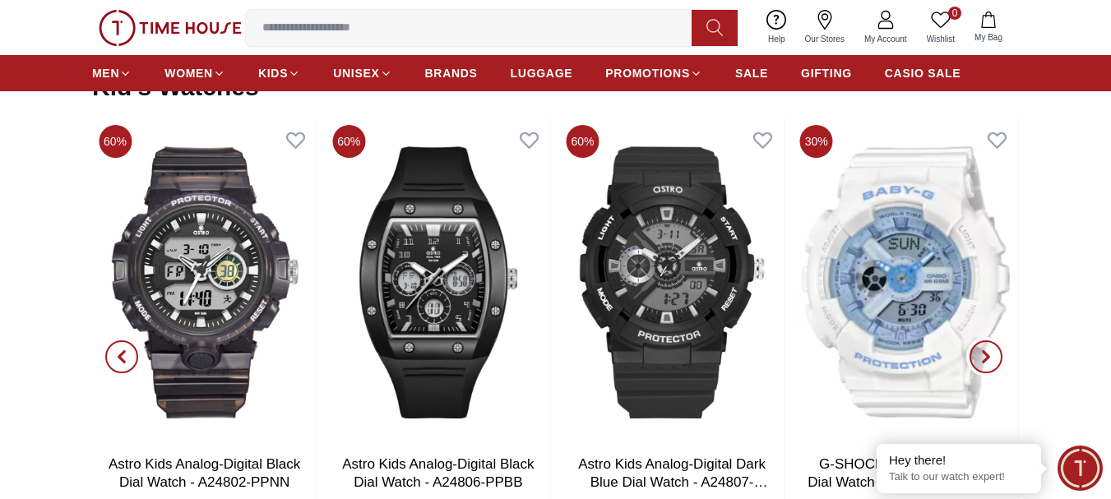
click at [983, 361] on icon "button" at bounding box center [985, 356] width 5 height 11
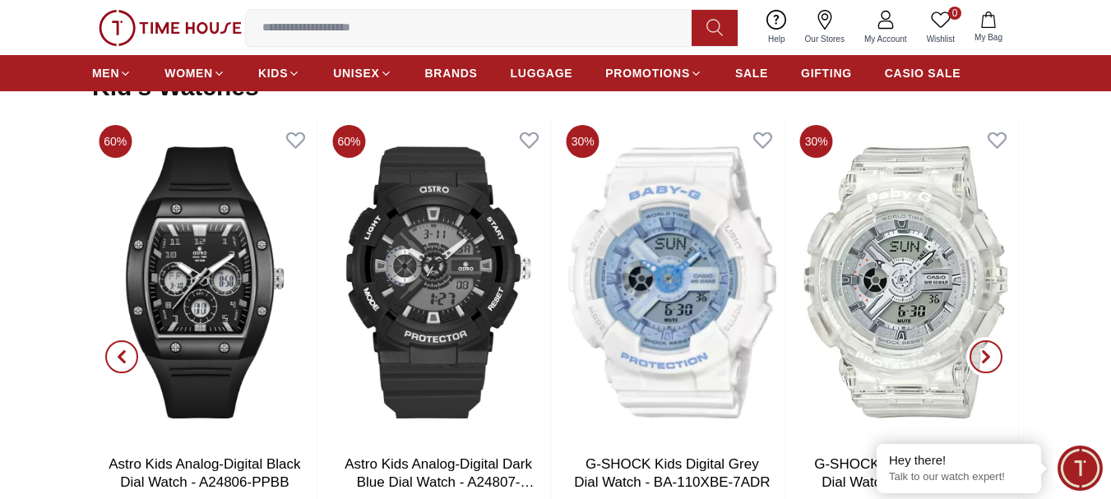
click at [983, 361] on icon "button" at bounding box center [985, 356] width 5 height 11
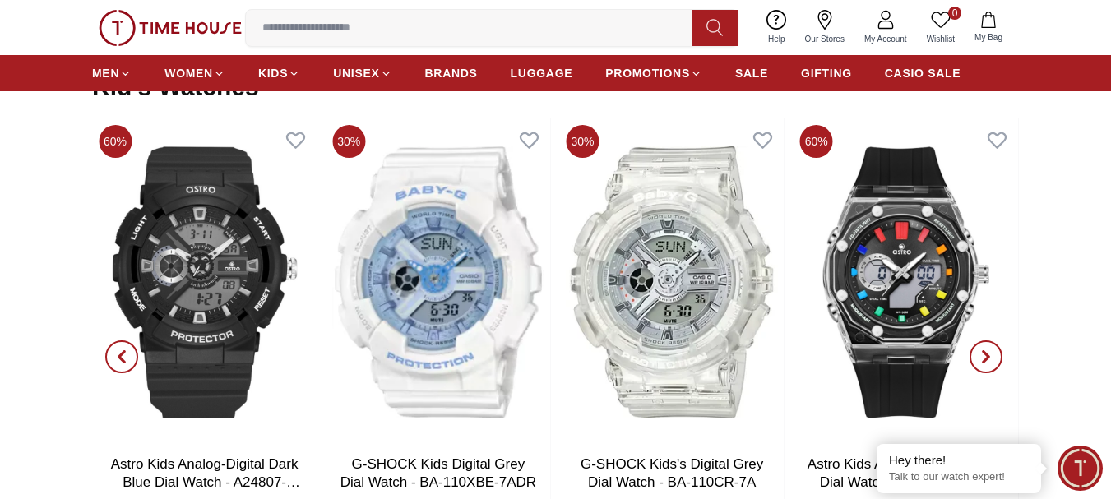
click at [983, 361] on icon "button" at bounding box center [985, 356] width 5 height 11
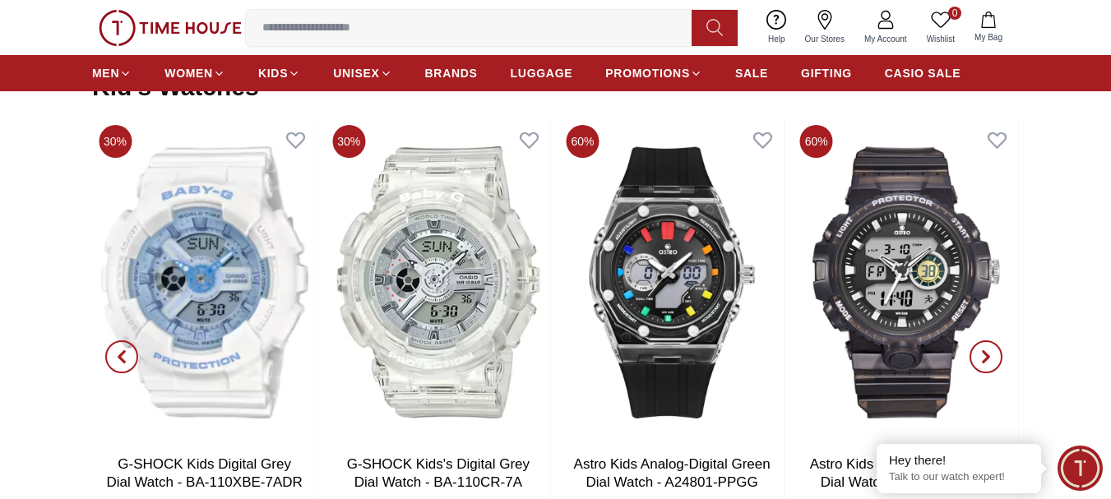
click at [983, 361] on icon "button" at bounding box center [985, 356] width 5 height 11
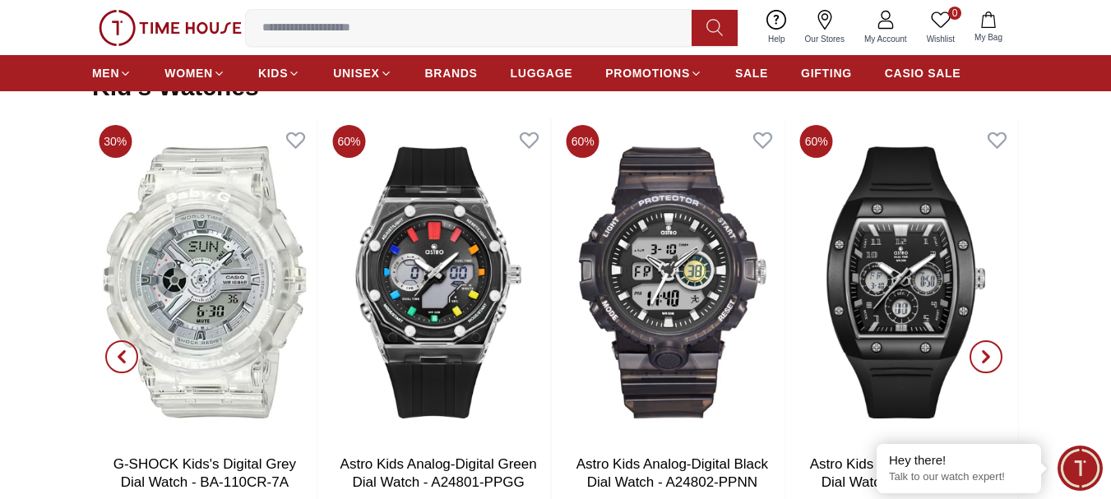
click at [983, 361] on icon "button" at bounding box center [985, 356] width 5 height 11
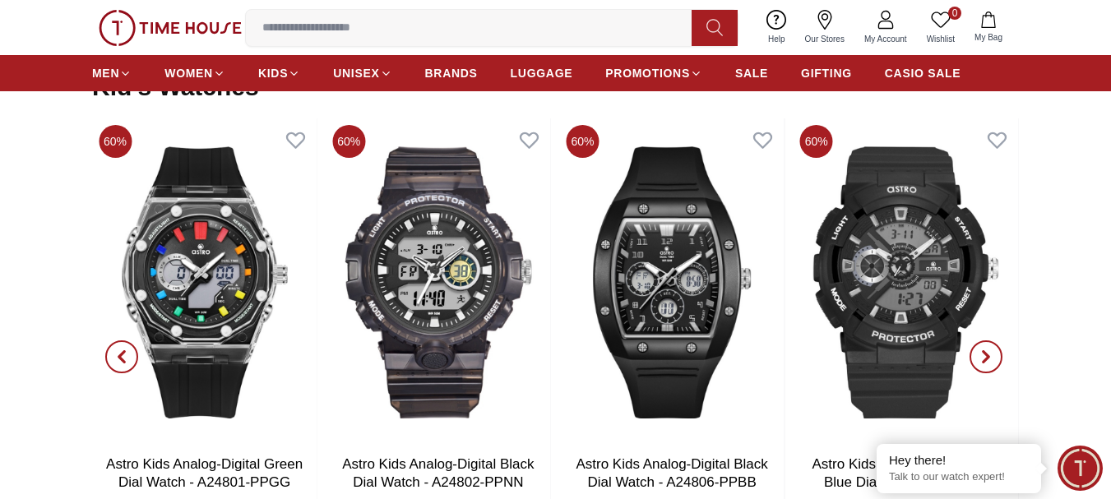
click at [983, 361] on icon "button" at bounding box center [985, 356] width 5 height 11
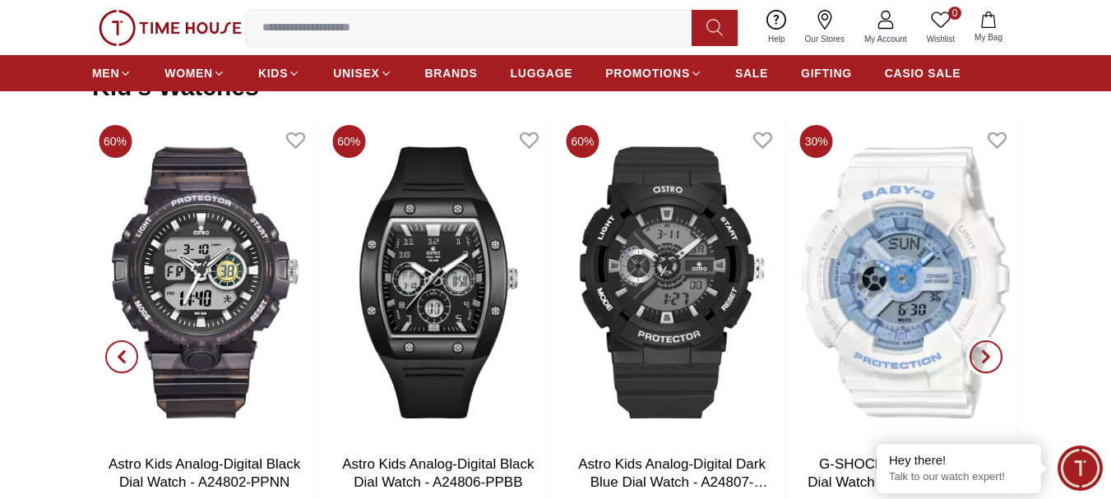
click at [983, 361] on icon "button" at bounding box center [985, 356] width 5 height 11
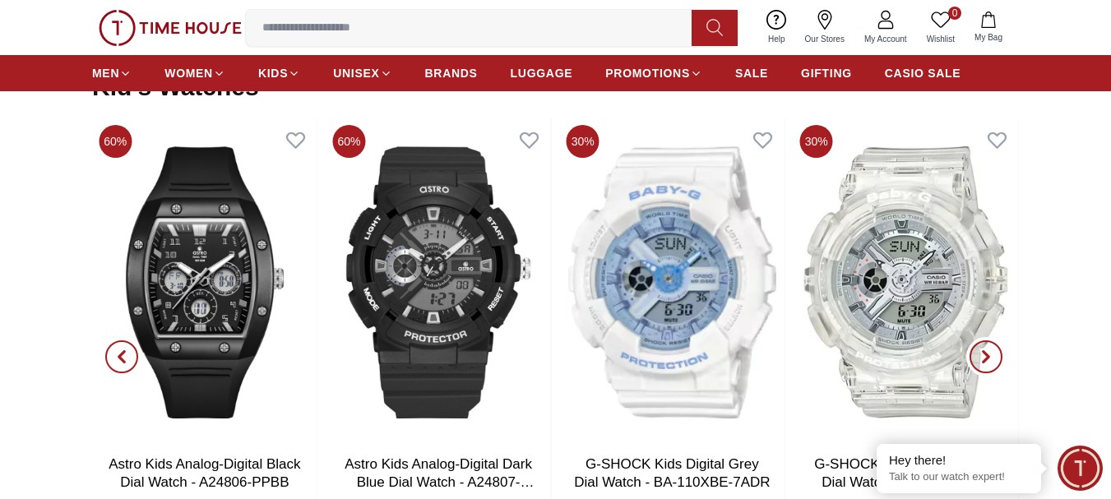
click at [983, 361] on icon "button" at bounding box center [985, 356] width 5 height 11
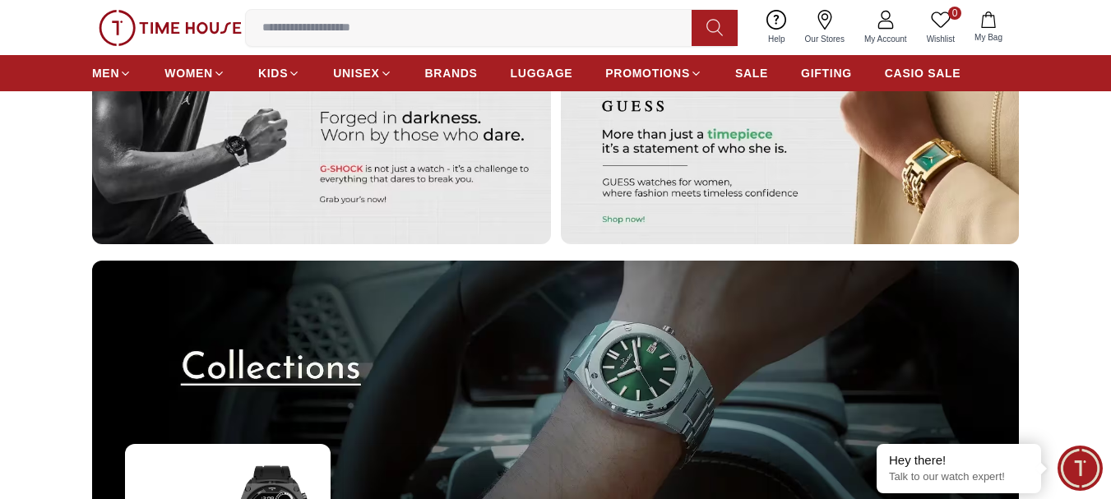
scroll to position [4340, 0]
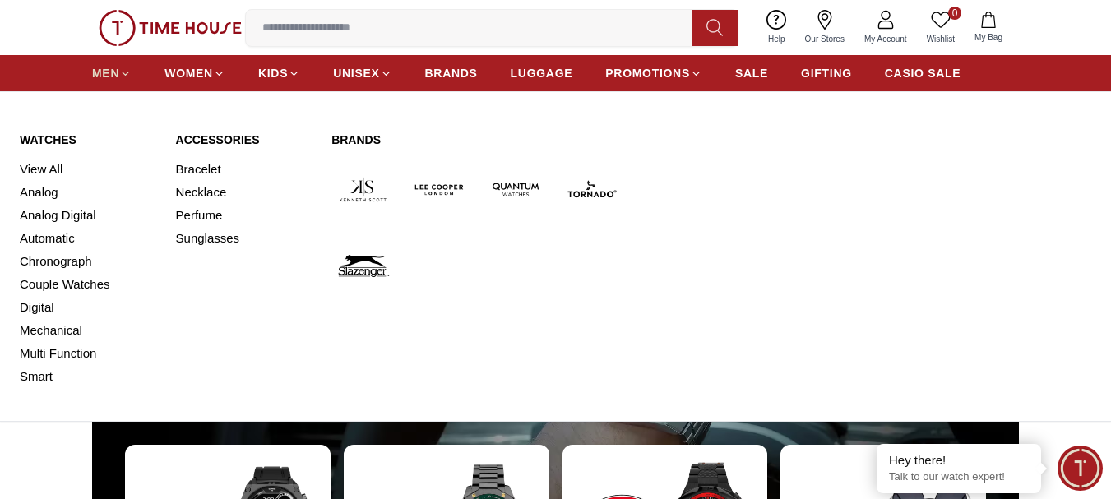
click at [123, 68] on icon at bounding box center [125, 73] width 12 height 12
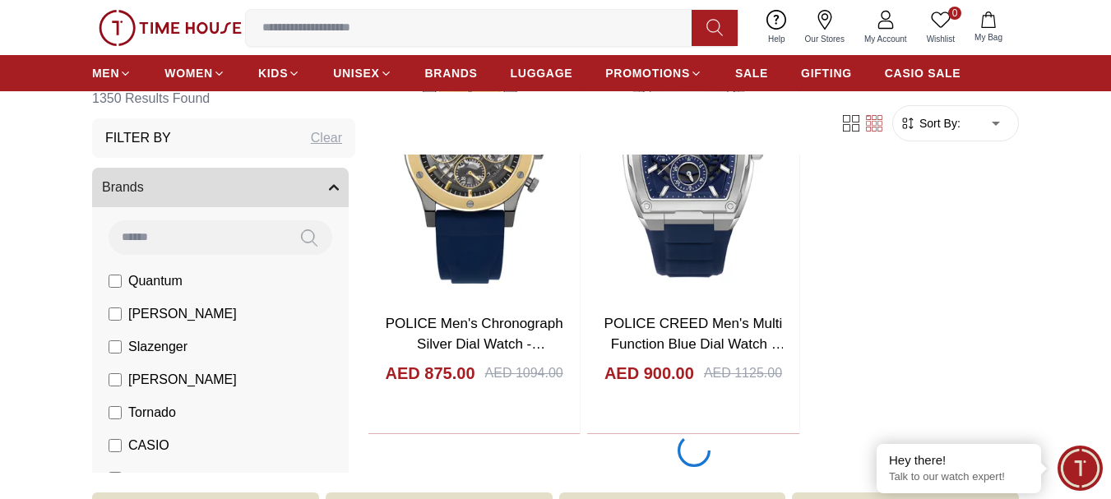
scroll to position [2864, 0]
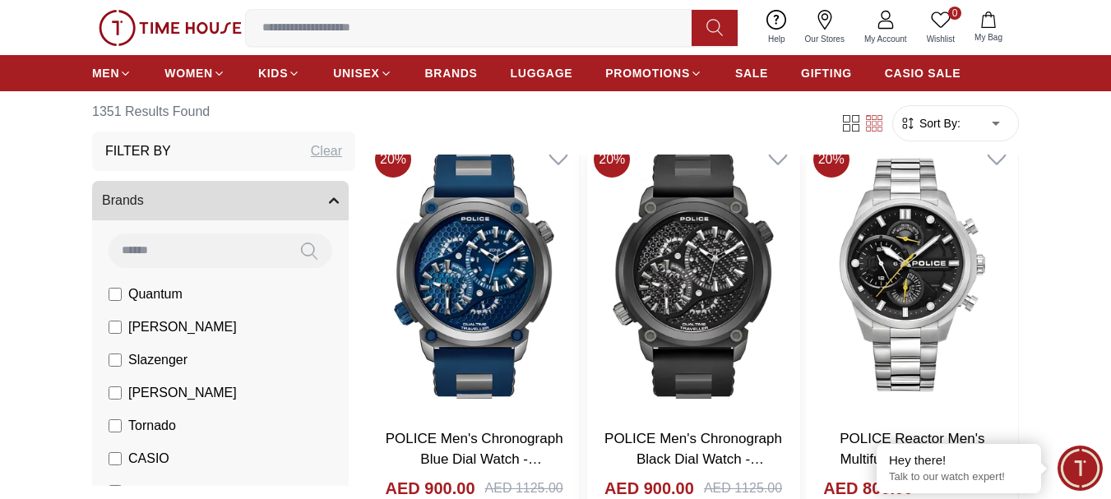
scroll to position [4428, 0]
click at [722, 383] on img at bounding box center [692, 275] width 211 height 279
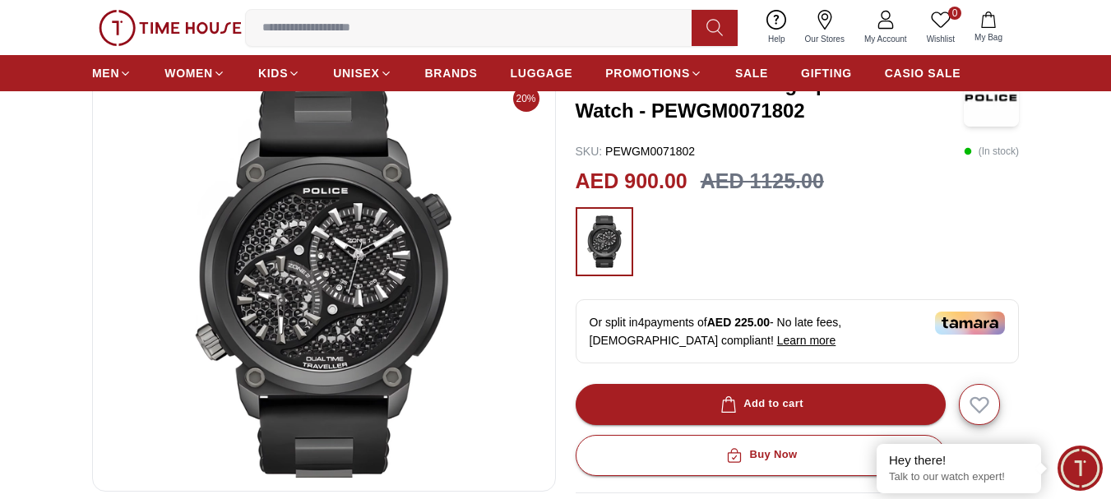
scroll to position [229, 0]
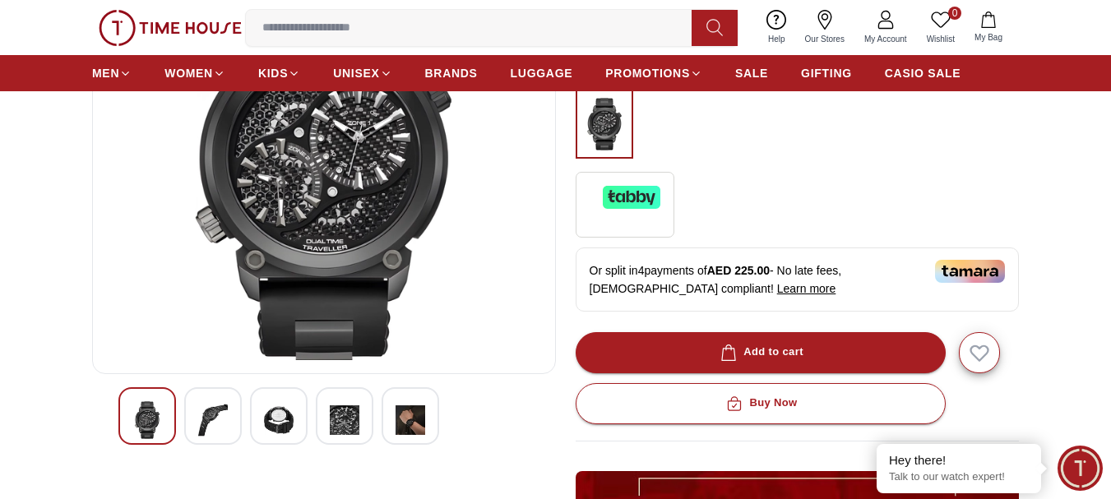
click at [233, 416] on div at bounding box center [213, 416] width 58 height 58
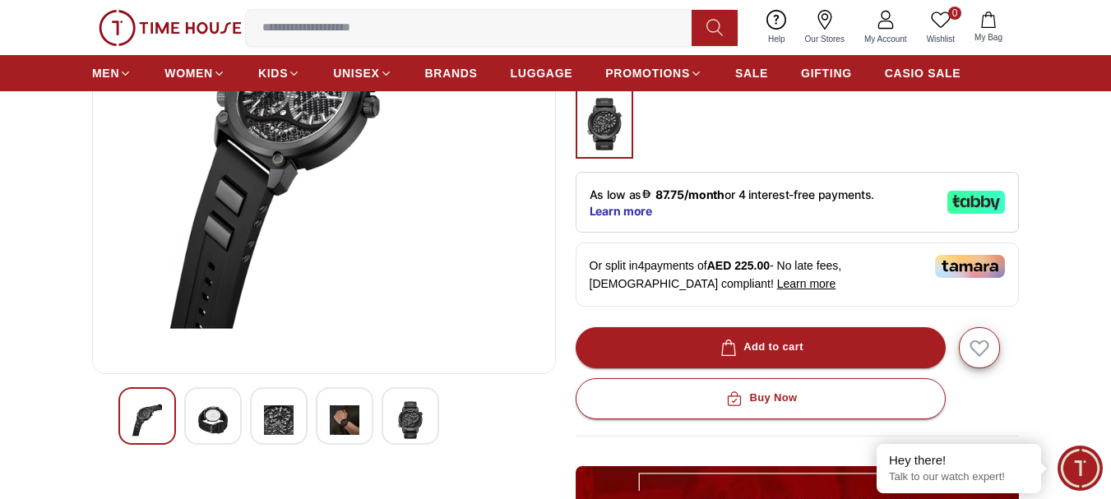
click at [273, 421] on img at bounding box center [279, 420] width 30 height 38
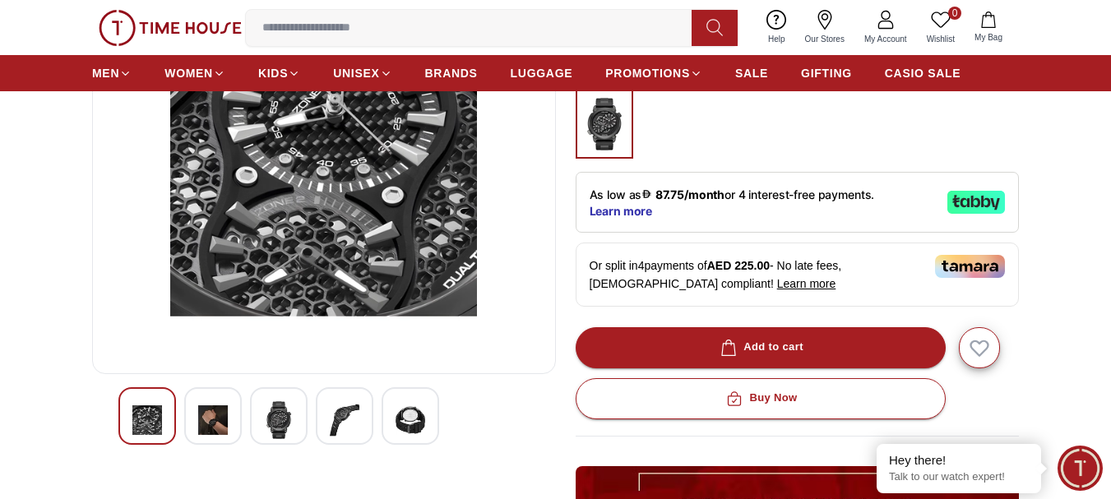
click at [328, 423] on div at bounding box center [345, 416] width 58 height 58
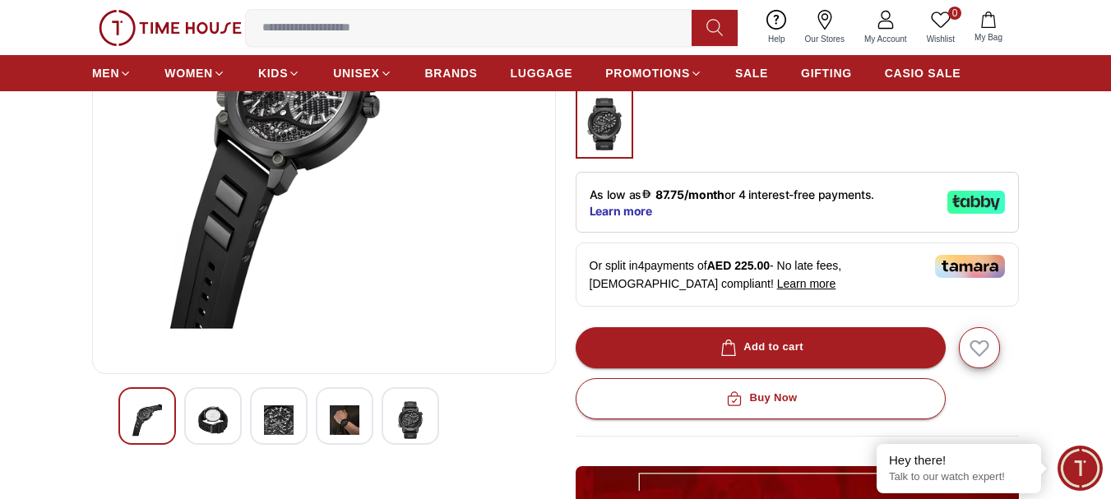
click at [356, 427] on img at bounding box center [345, 420] width 30 height 38
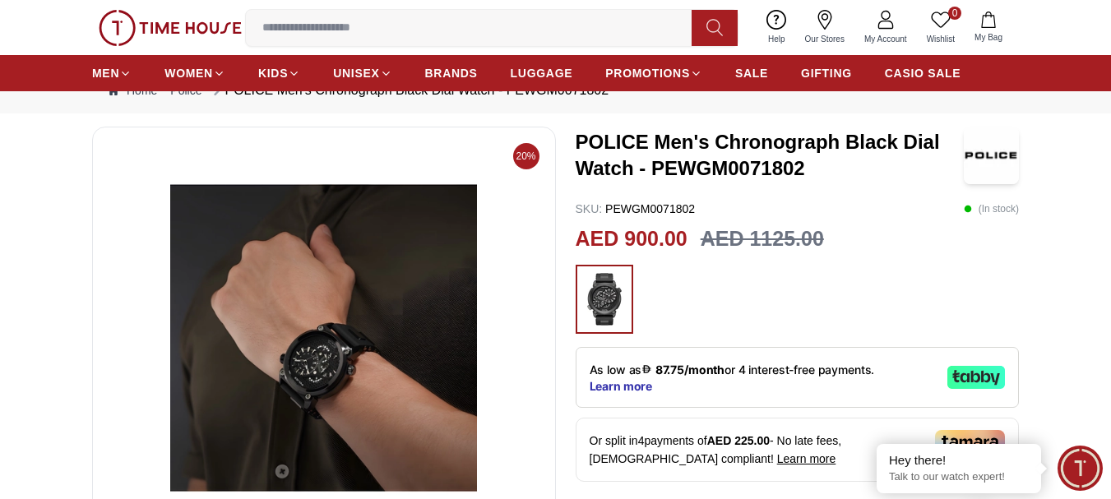
scroll to position [53, 0]
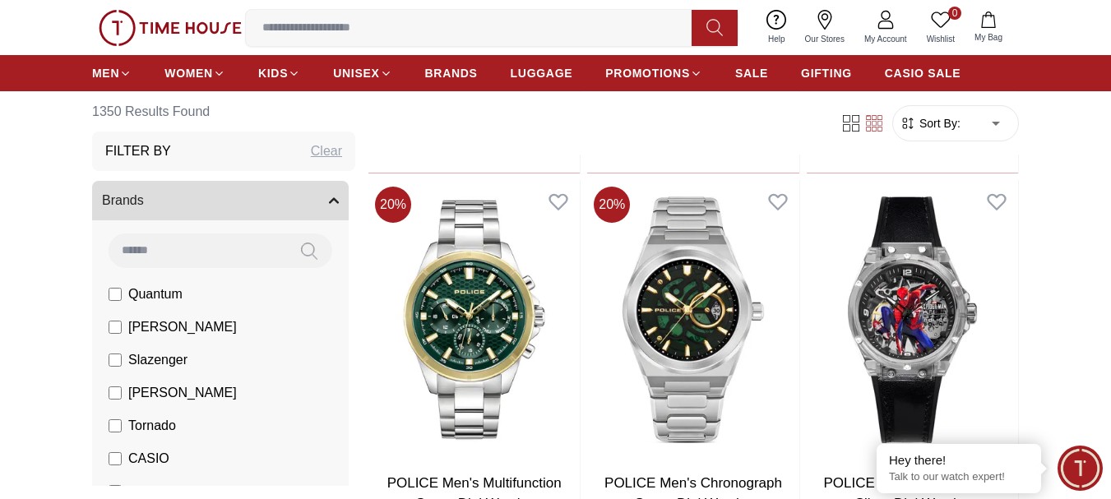
scroll to position [3124, 0]
drag, startPoint x: 487, startPoint y: 278, endPoint x: 812, endPoint y: 302, distance: 325.6
click at [812, 302] on img at bounding box center [911, 318] width 211 height 279
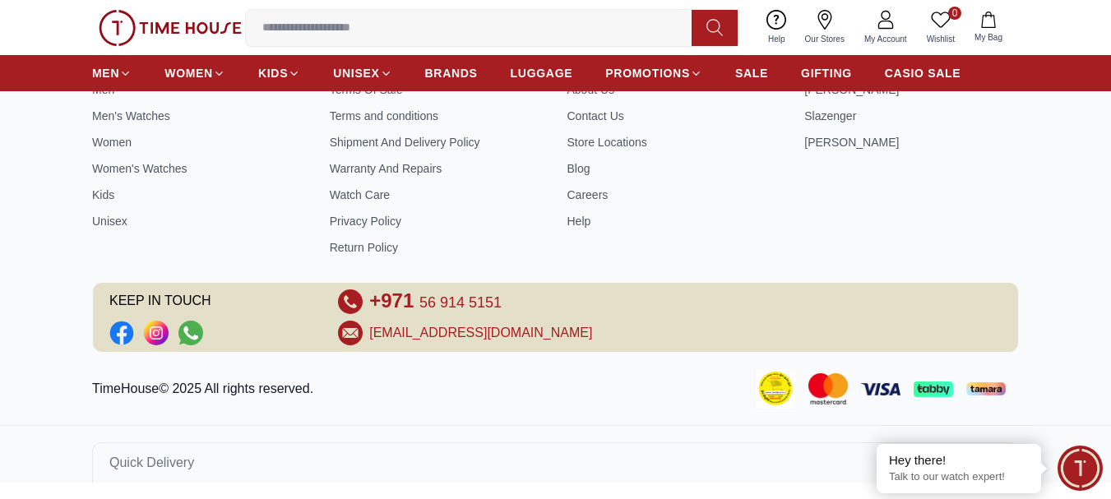
scroll to position [6109, 0]
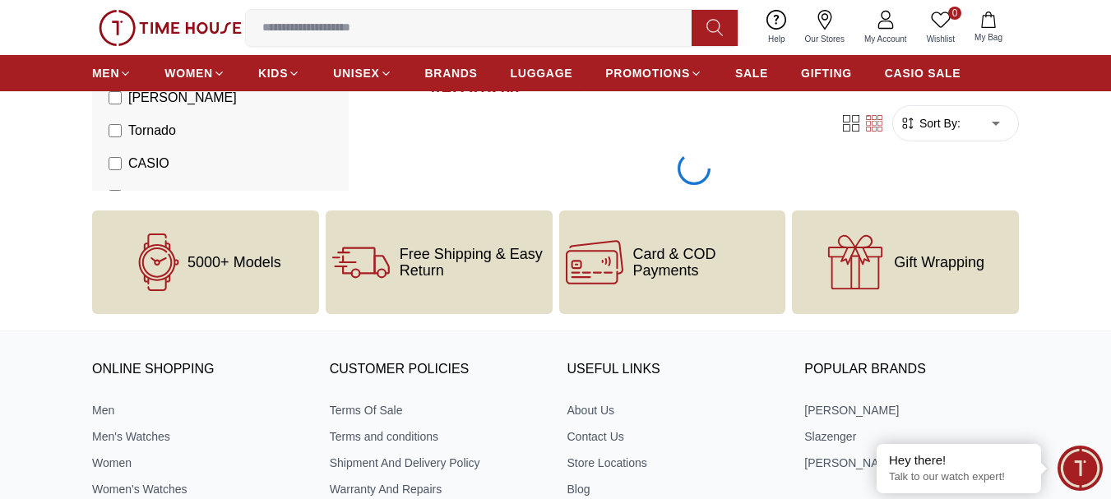
click at [688, 354] on div "ONLINE SHOPPING Men Men's Watches Women Women's Watches Kids Unisex CUSTOMER PO…" at bounding box center [555, 467] width 926 height 238
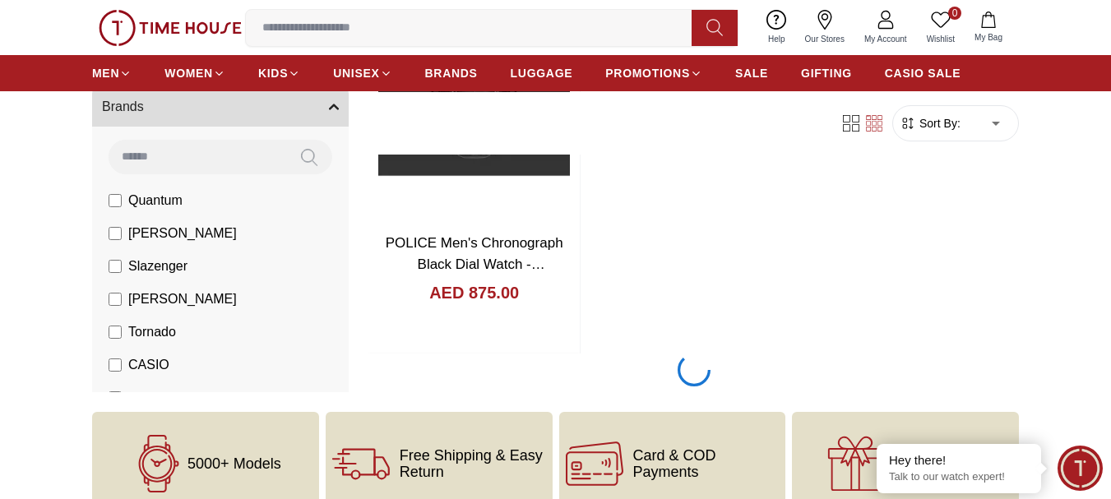
scroll to position [5907, 0]
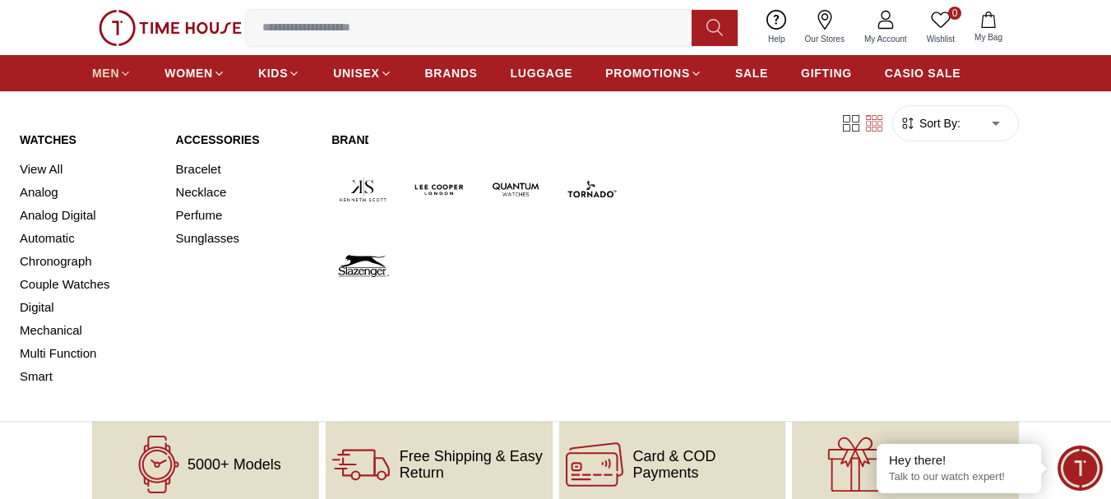
click at [112, 73] on span "MEN" at bounding box center [105, 73] width 27 height 16
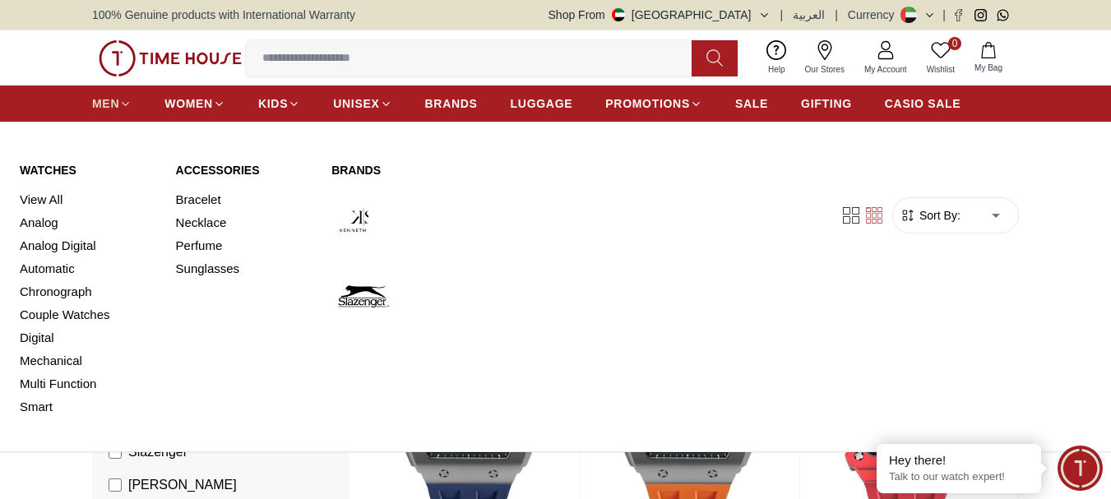
click at [127, 104] on icon at bounding box center [125, 104] width 12 height 12
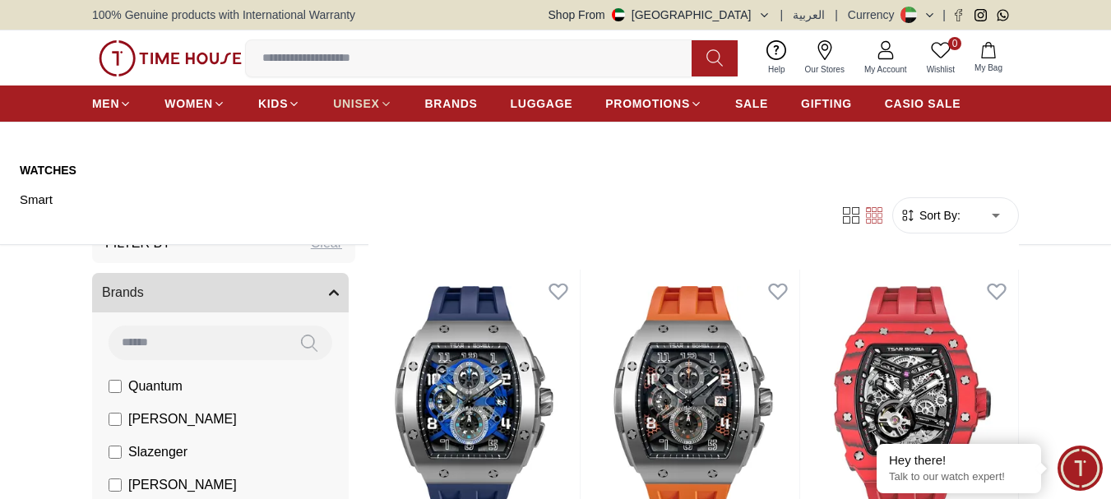
click at [382, 102] on icon at bounding box center [385, 103] width 7 height 3
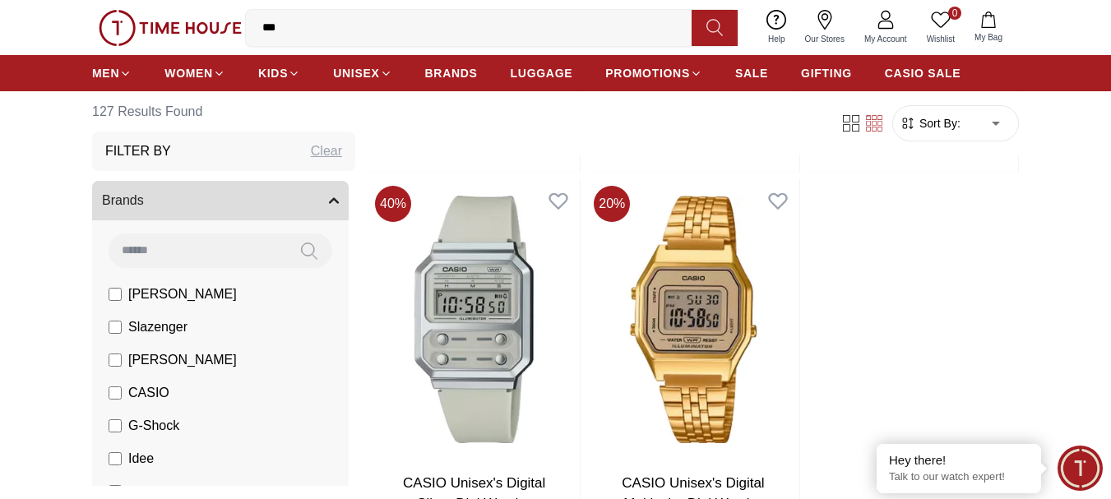
scroll to position [2612, 0]
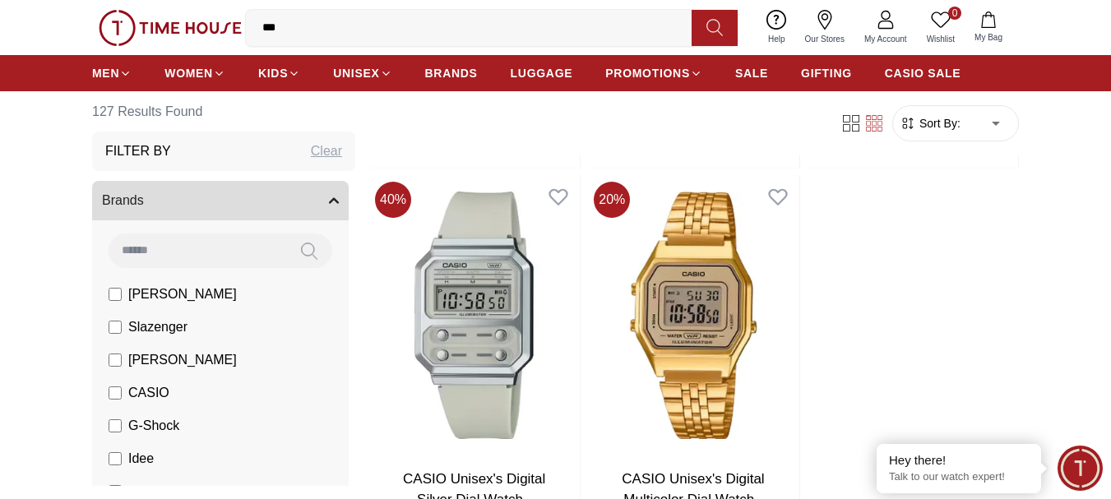
scroll to position [1850, 0]
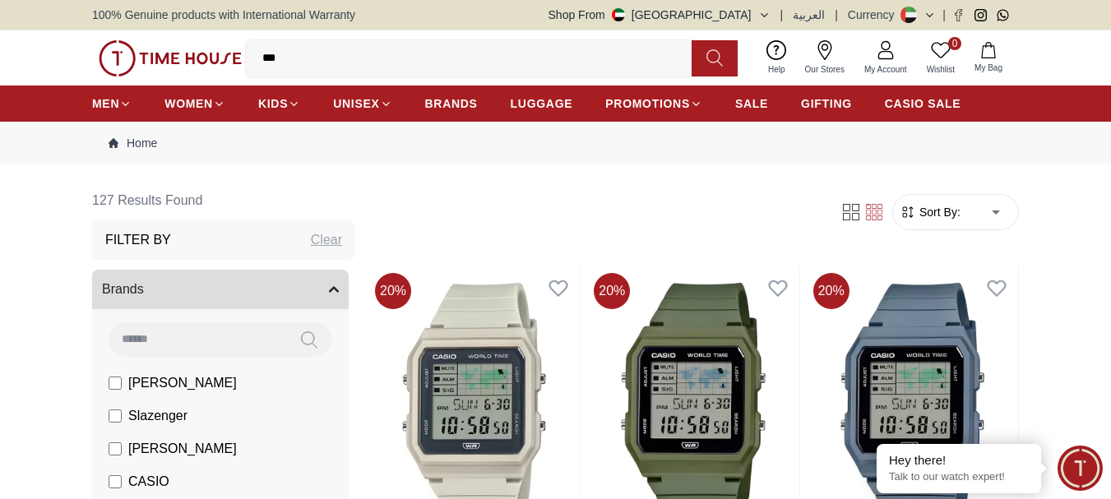
click at [315, 46] on input "***" at bounding box center [475, 58] width 459 height 33
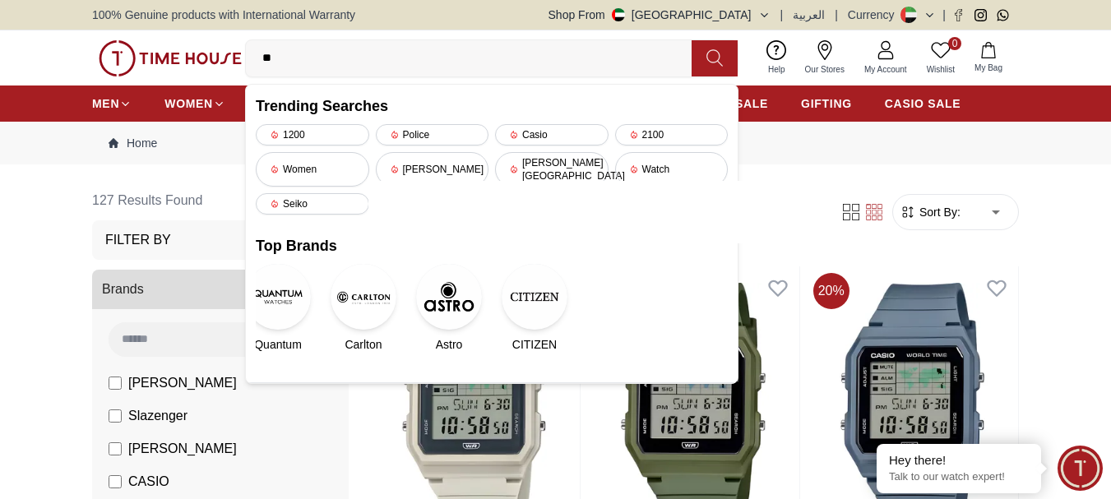
type input "*"
click at [436, 138] on div "Police" at bounding box center [432, 134] width 113 height 21
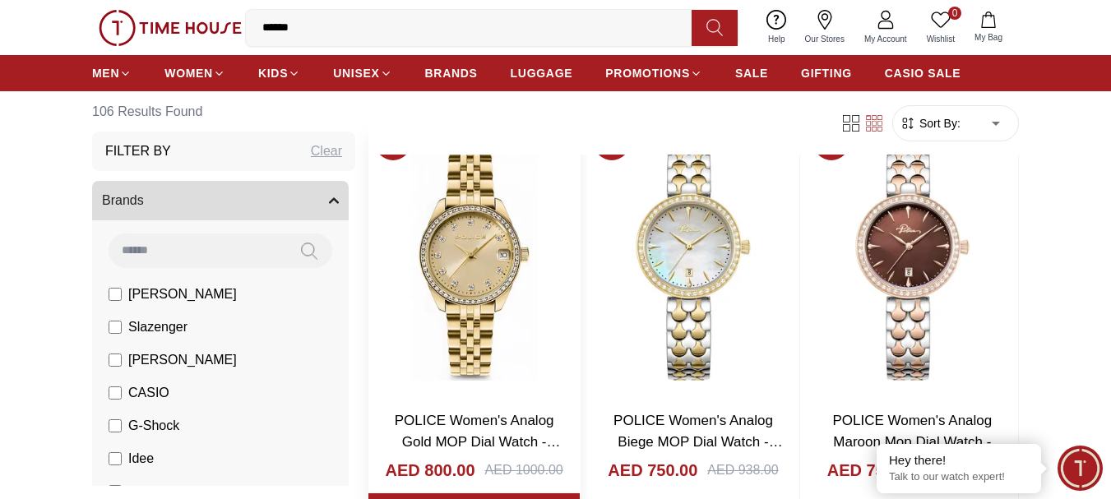
scroll to position [164, 0]
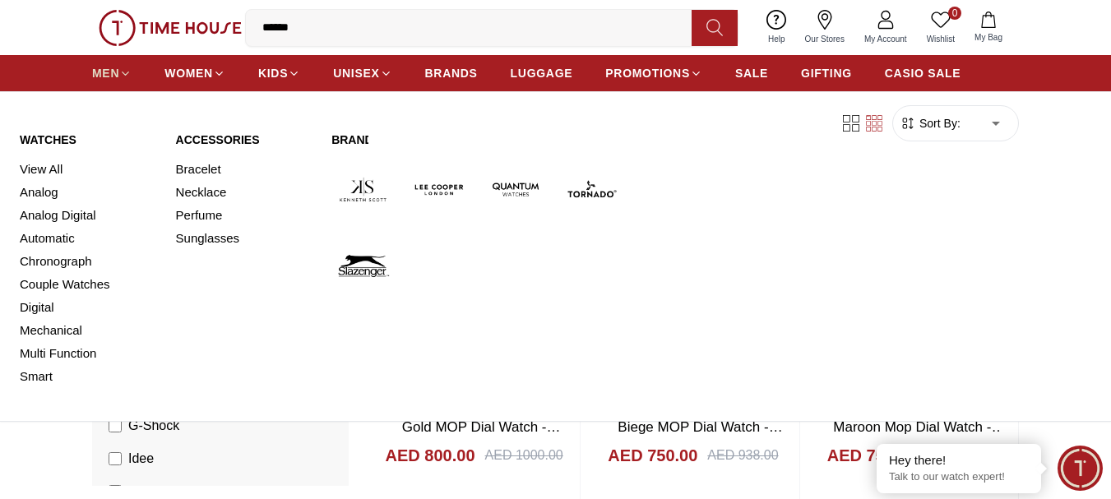
click at [113, 78] on span "MEN" at bounding box center [105, 73] width 27 height 16
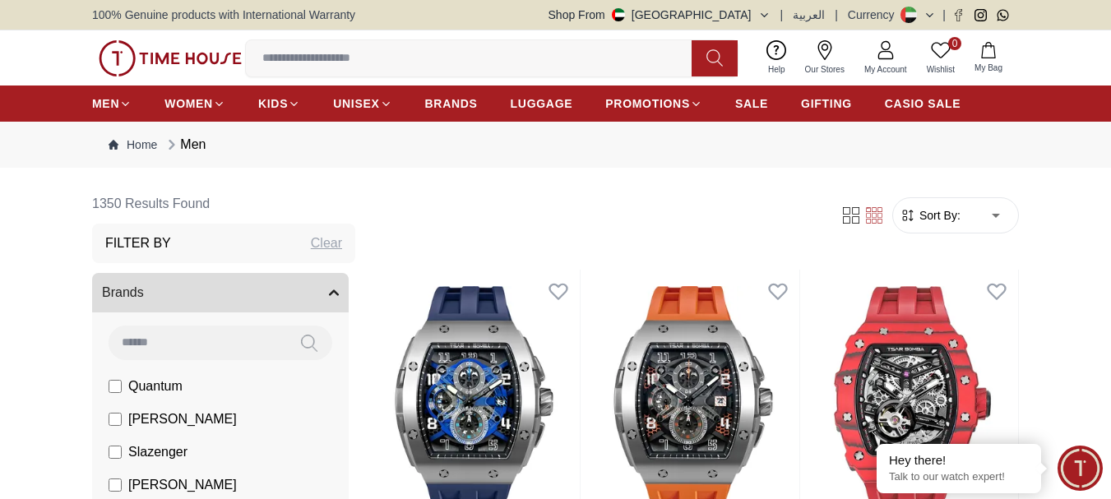
click at [402, 62] on input at bounding box center [475, 58] width 459 height 33
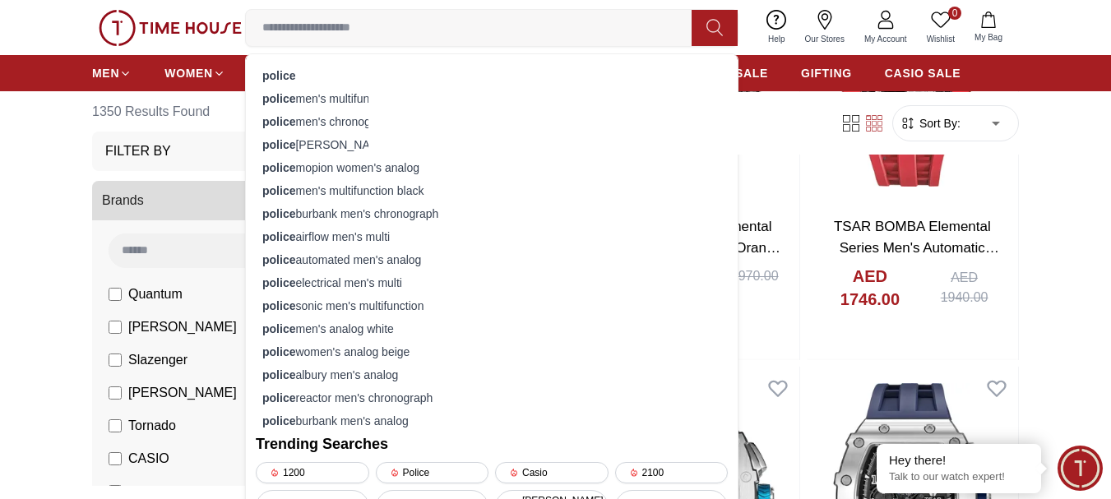
scroll to position [353, 0]
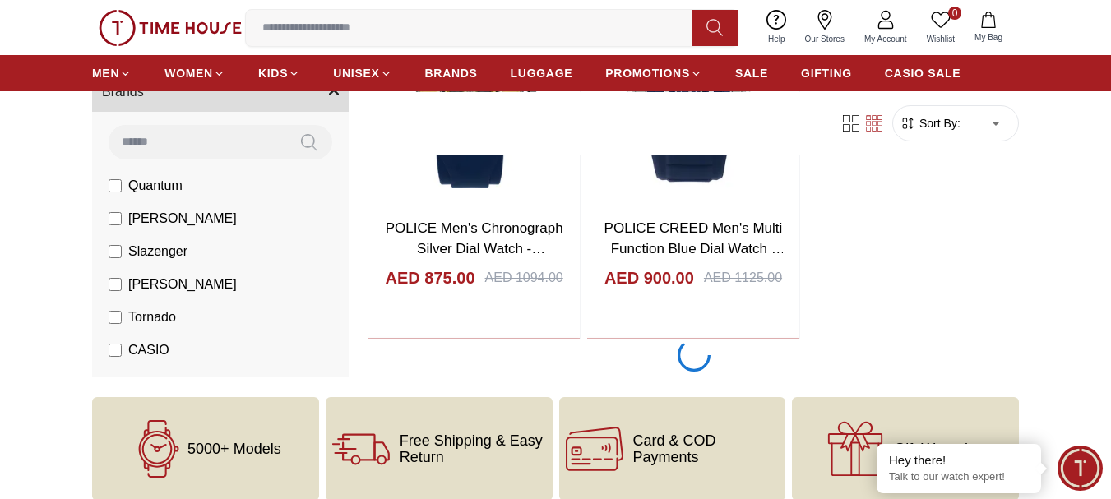
scroll to position [2848, 0]
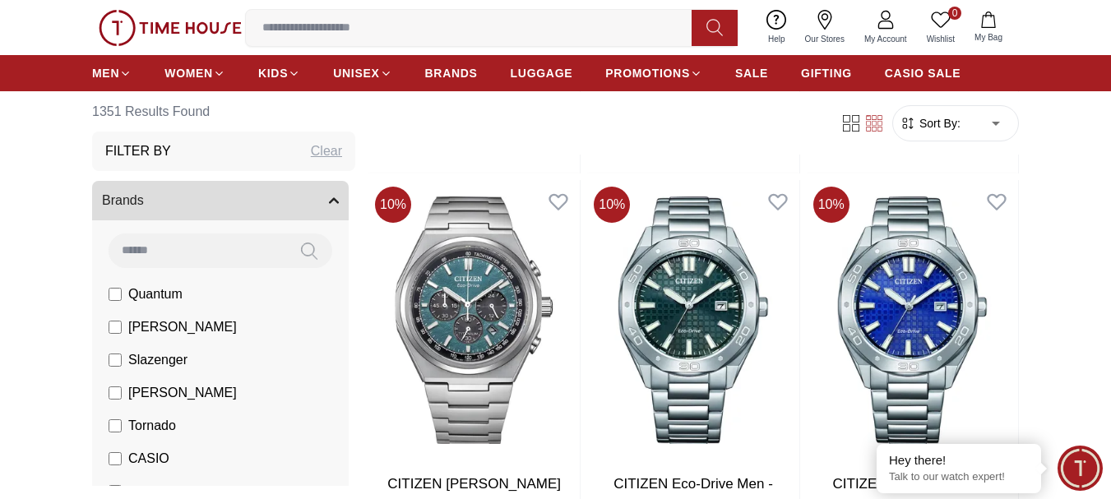
scroll to position [8218, 0]
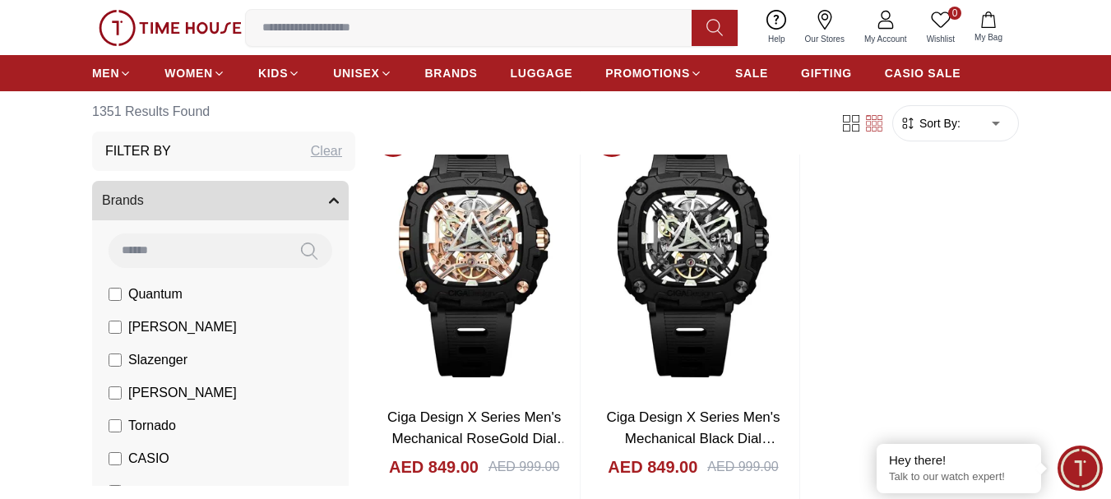
scroll to position [11343, 0]
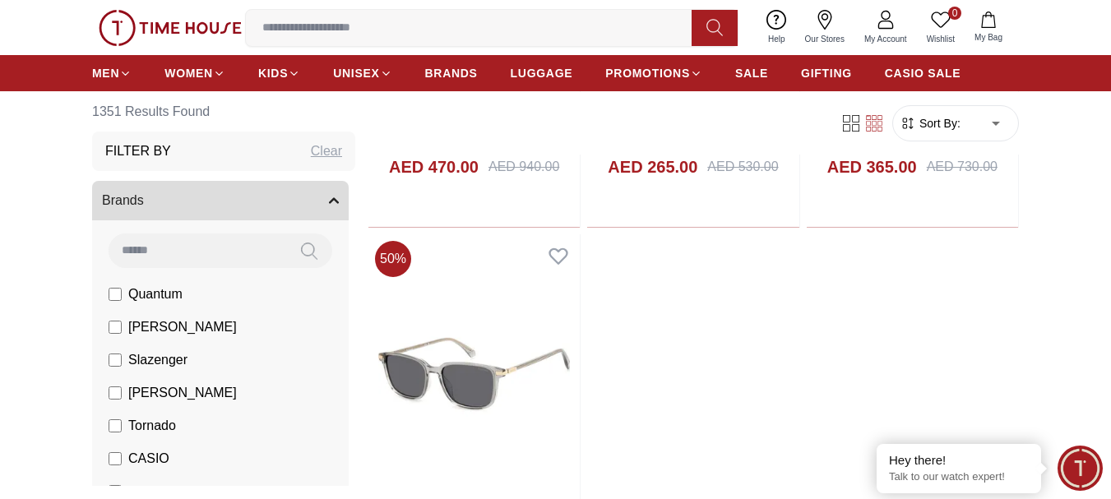
scroll to position [14229, 0]
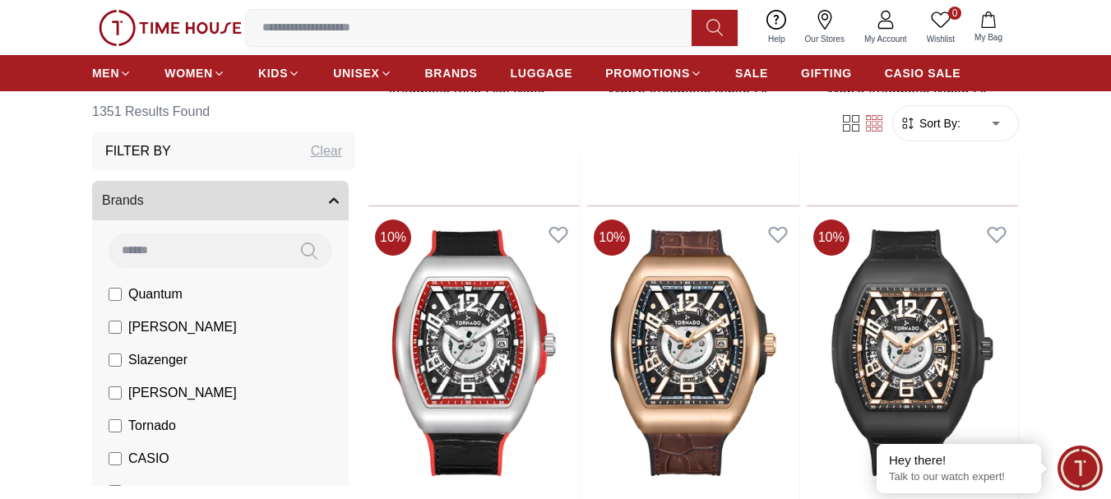
scroll to position [16863, 0]
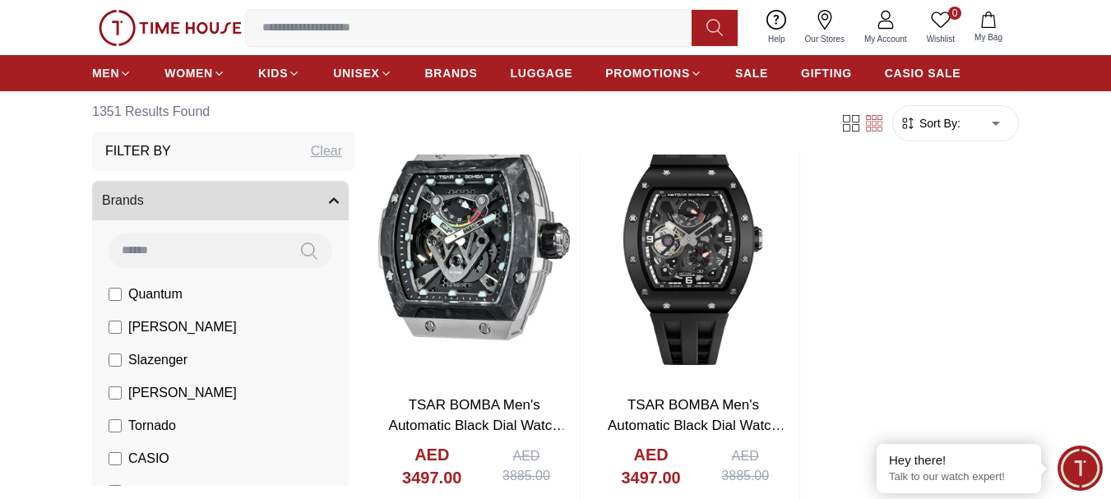
scroll to position [19936, 0]
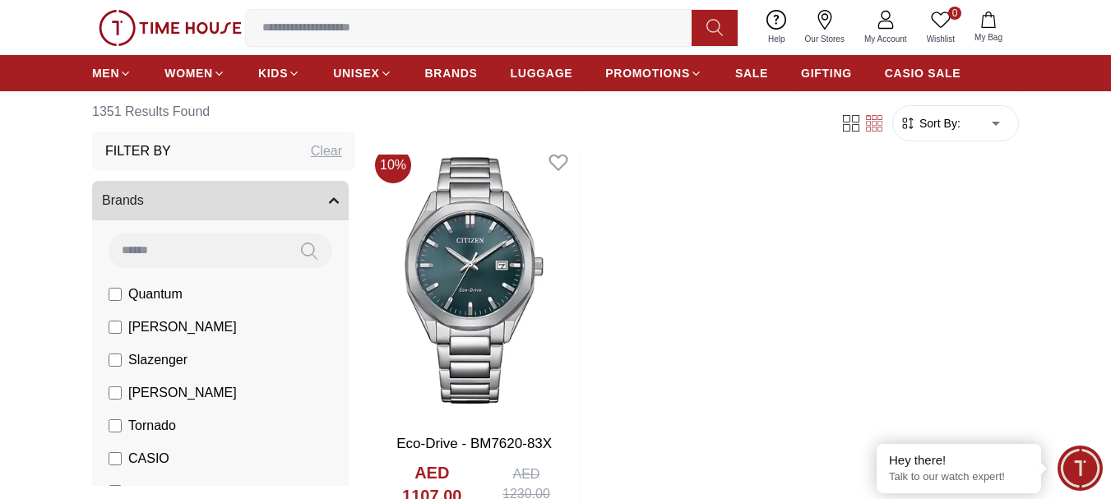
scroll to position [23017, 0]
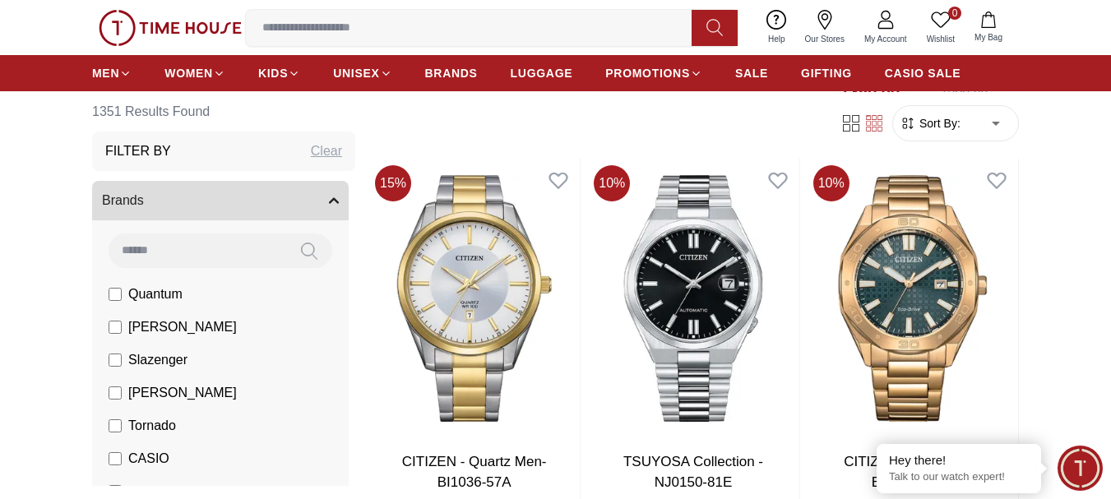
scroll to position [19967, 0]
